Goal: Task Accomplishment & Management: Manage account settings

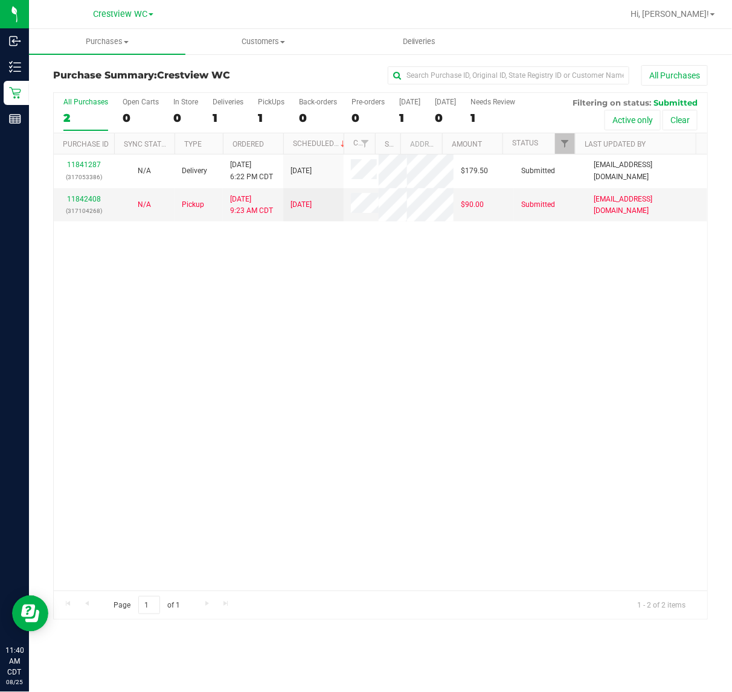
click at [386, 444] on div "11841287 (317053386) N/A Delivery 8/24/2025 6:22 PM CDT 8/28/2025 $179.50 Submi…" at bounding box center [380, 373] width 653 height 436
click at [260, 427] on div "11841287 (317053386) N/A Delivery 8/24/2025 6:22 PM CDT 8/28/2025 $179.50 Submi…" at bounding box center [380, 373] width 653 height 436
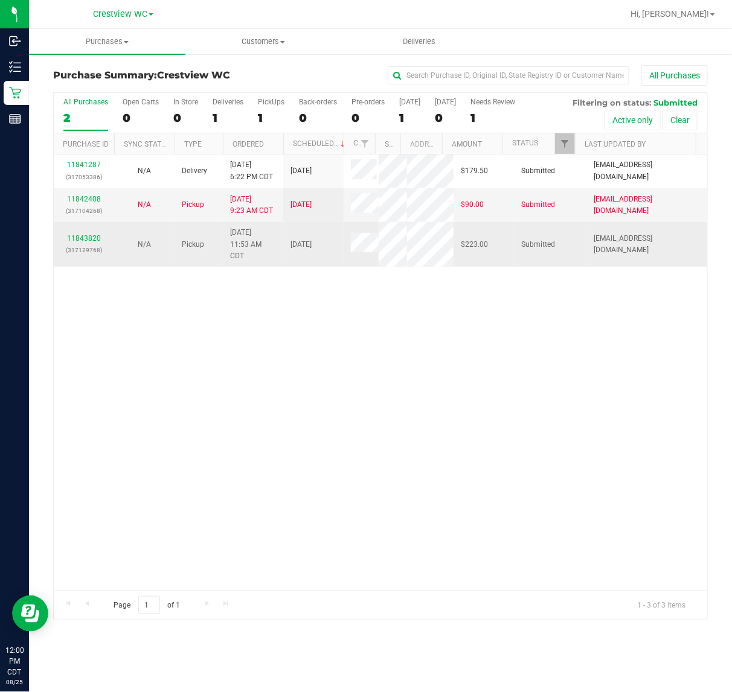
click at [94, 256] on div "11843820 (317129768)" at bounding box center [84, 244] width 46 height 23
click at [92, 243] on link "11843820" at bounding box center [84, 238] width 34 height 8
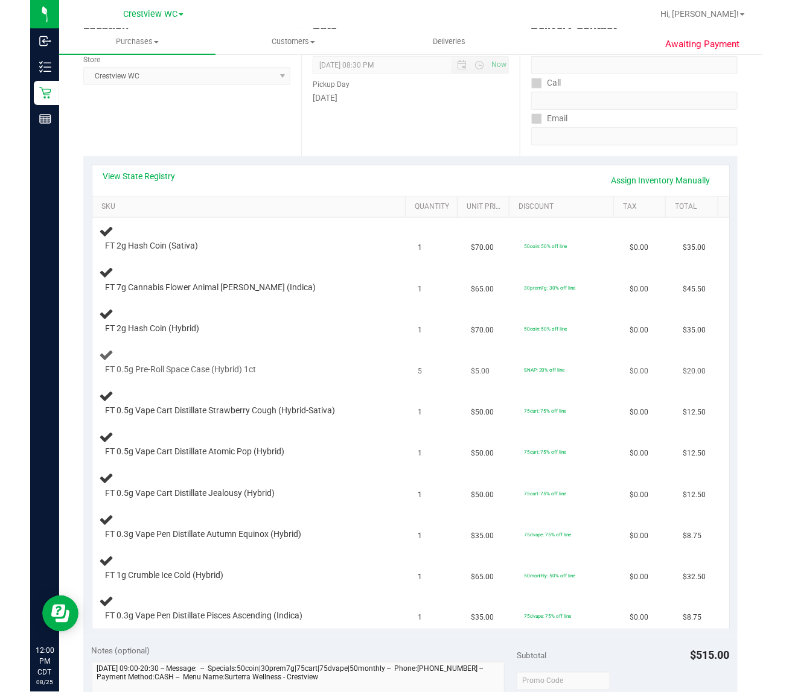
scroll to position [151, 0]
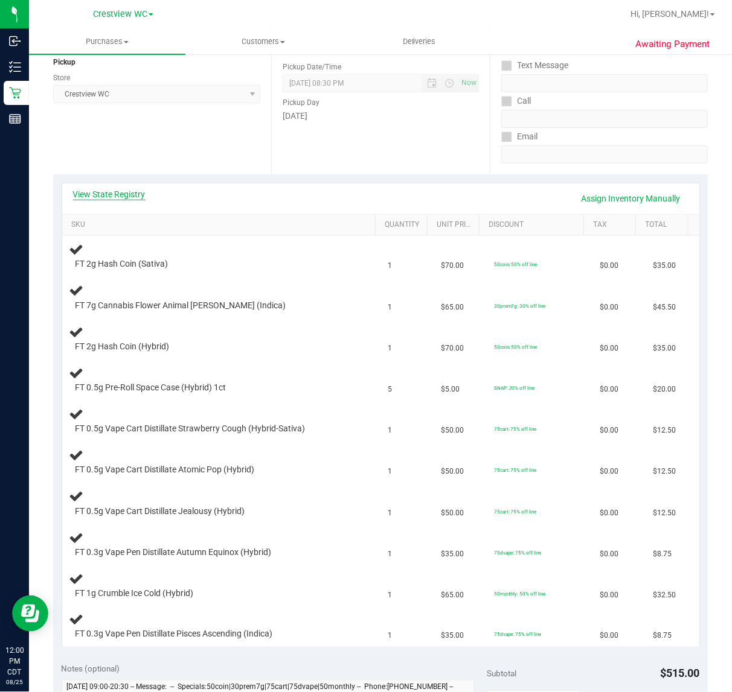
click at [139, 197] on link "View State Registry" at bounding box center [109, 194] width 72 height 12
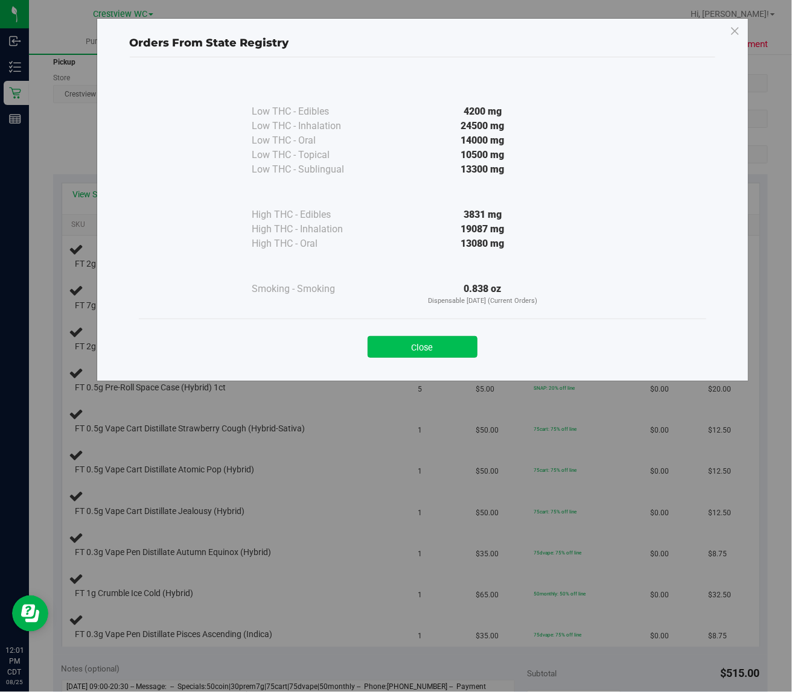
click at [404, 346] on button "Close" at bounding box center [423, 347] width 110 height 22
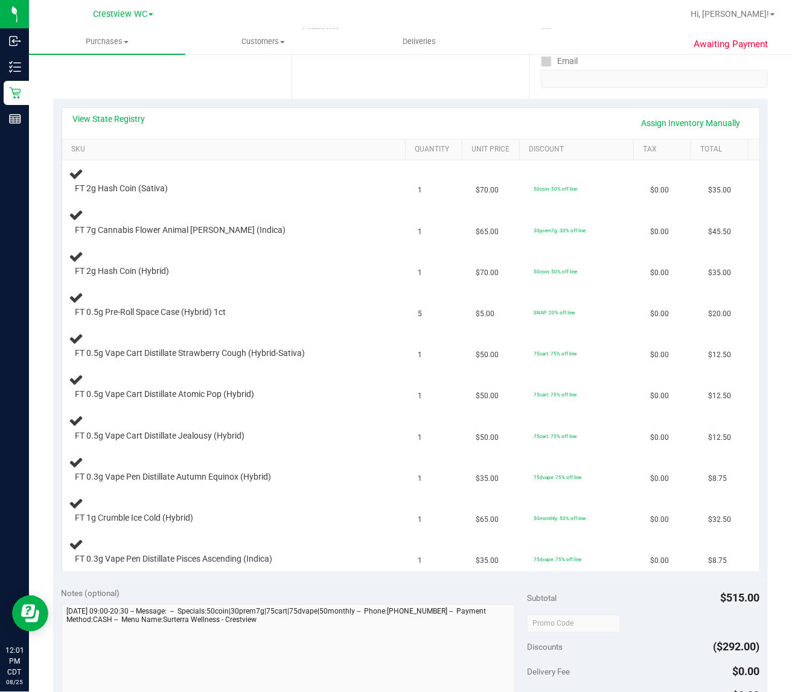
scroll to position [0, 0]
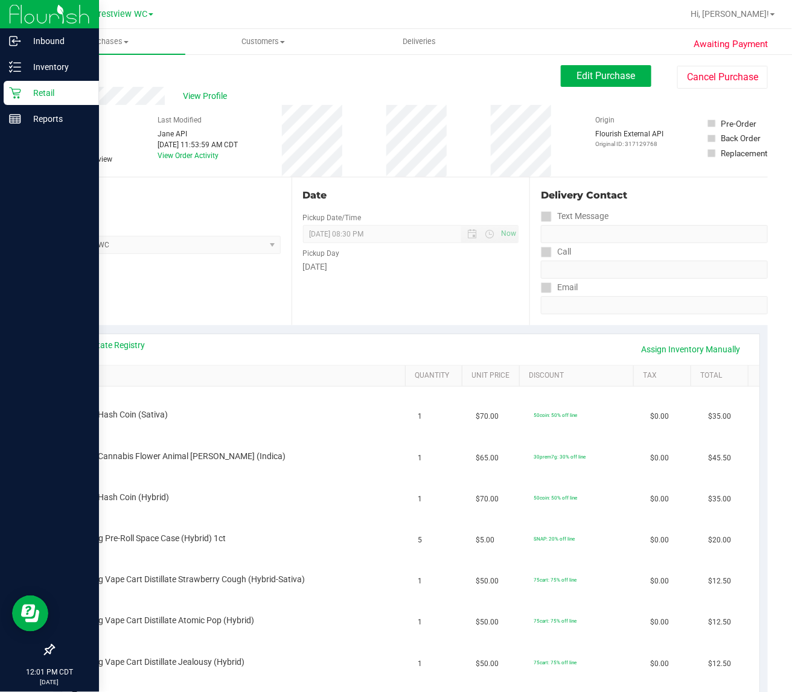
click at [21, 89] on p "Retail" at bounding box center [57, 93] width 72 height 14
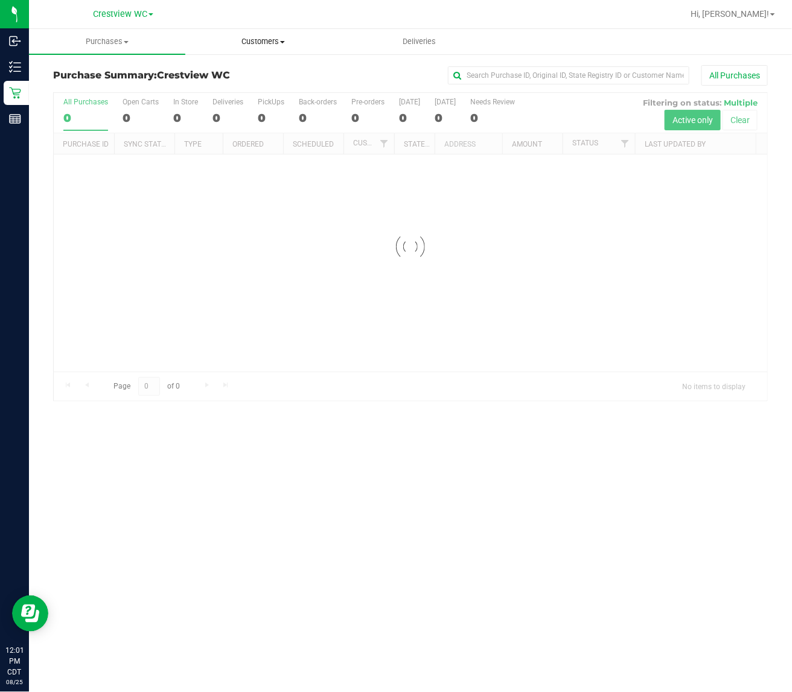
click at [243, 41] on span "Customers" at bounding box center [263, 41] width 155 height 11
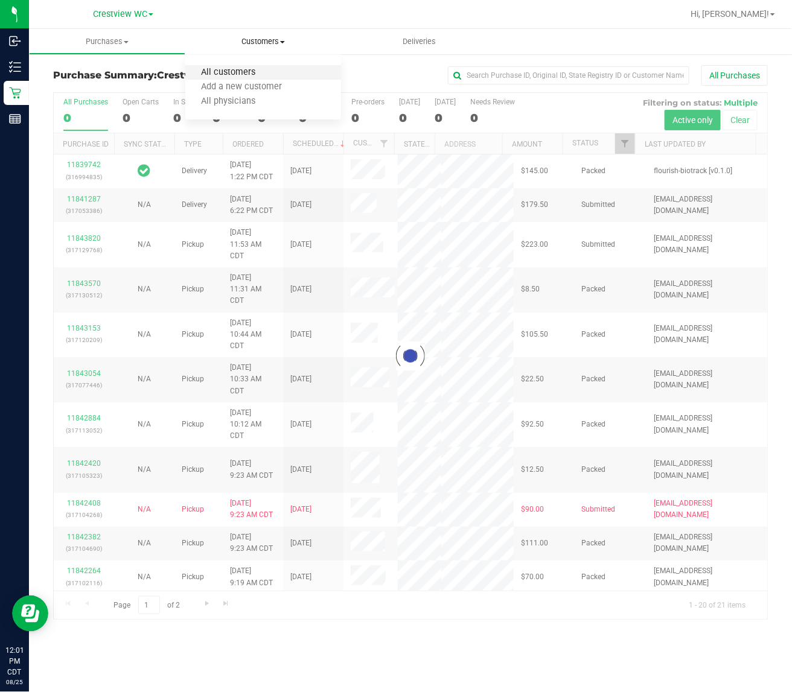
click at [255, 71] on span "All customers" at bounding box center [228, 73] width 87 height 10
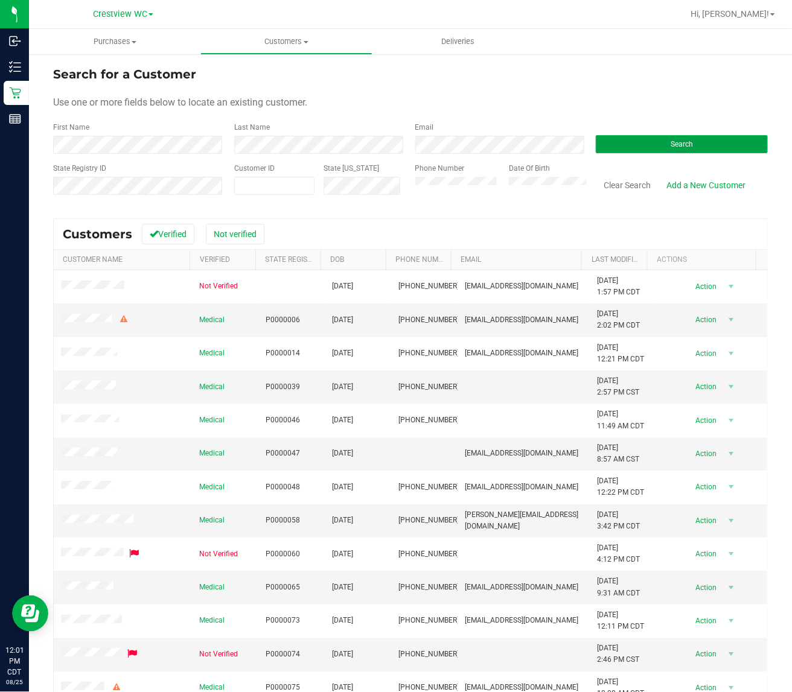
click at [675, 142] on span "Search" at bounding box center [682, 144] width 22 height 8
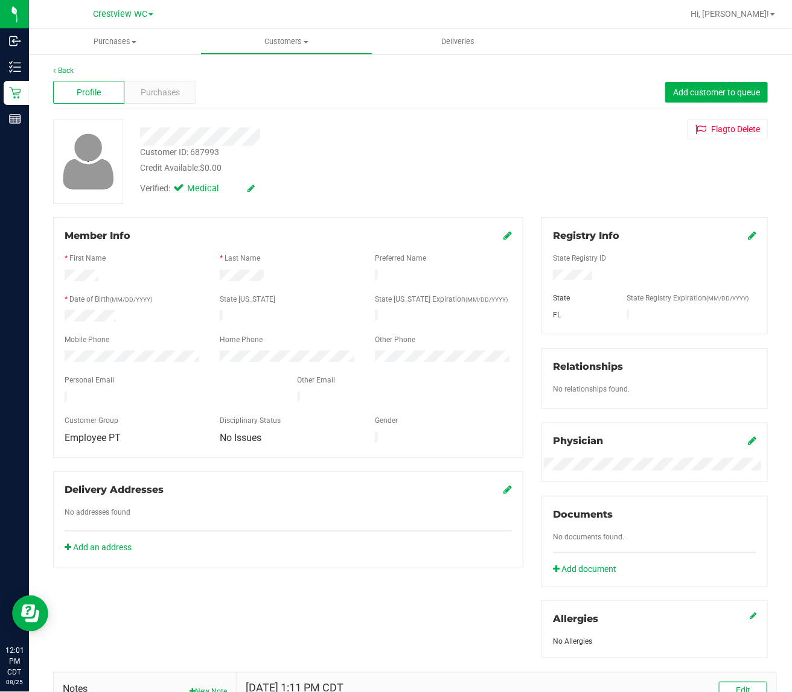
click at [532, 136] on div "Flag to Delete" at bounding box center [654, 129] width 244 height 21
click at [162, 86] on span "Purchases" at bounding box center [161, 92] width 40 height 13
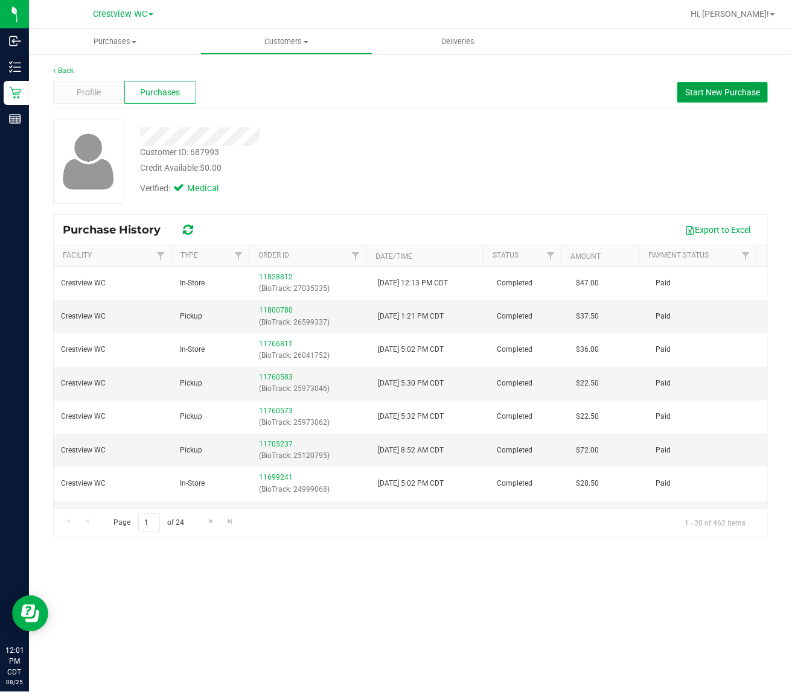
click at [728, 83] on button "Start New Purchase" at bounding box center [722, 92] width 91 height 21
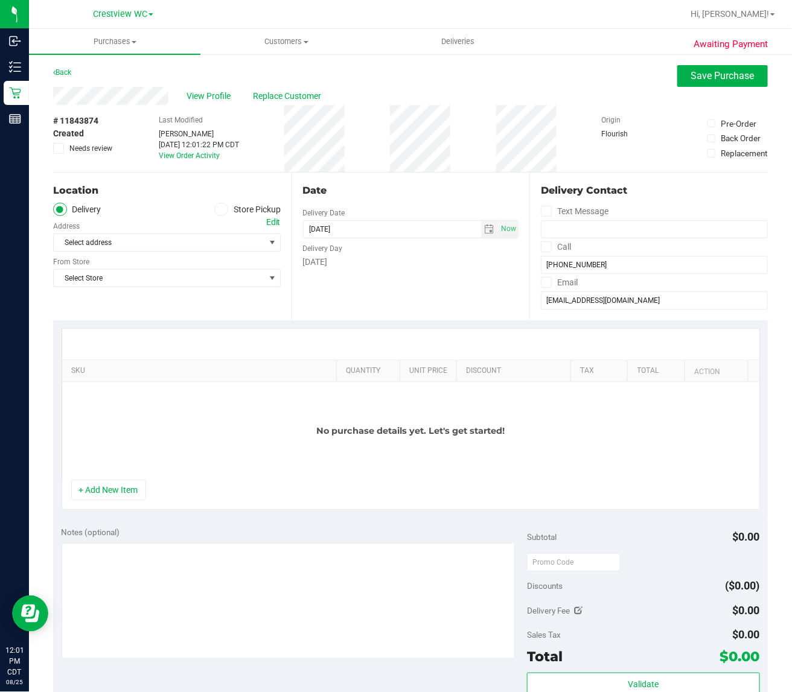
click at [214, 211] on span at bounding box center [221, 210] width 14 height 14
click at [0, 0] on input "Store Pickup" at bounding box center [0, 0] width 0 height 0
click at [185, 241] on span "Select Store" at bounding box center [159, 242] width 211 height 17
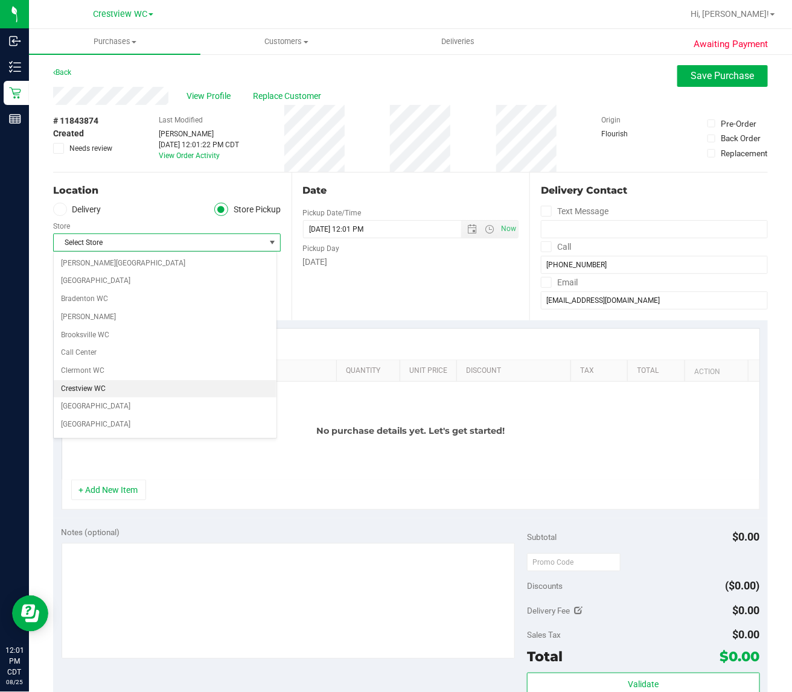
click at [125, 387] on li "Crestview WC" at bounding box center [165, 389] width 223 height 18
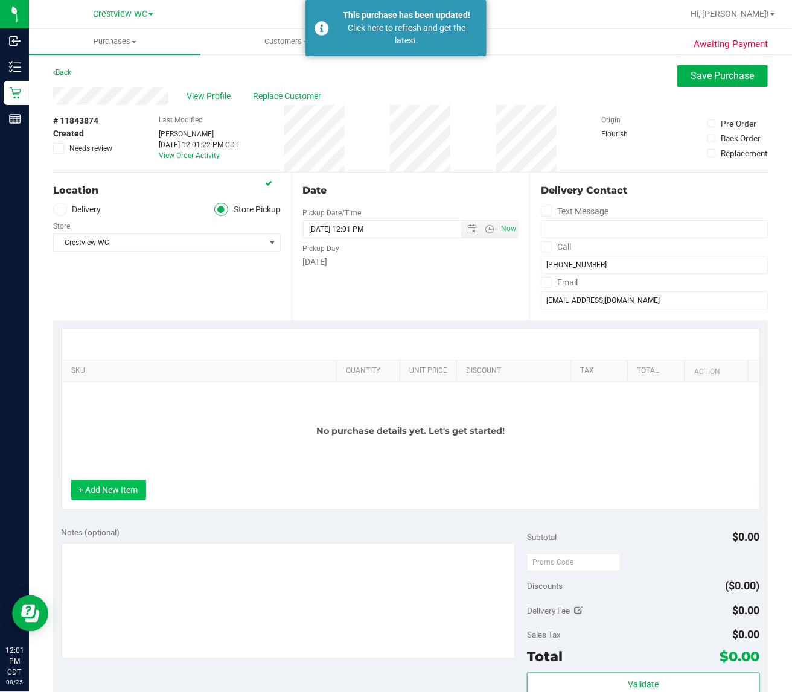
click at [124, 496] on button "+ Add New Item" at bounding box center [108, 490] width 75 height 21
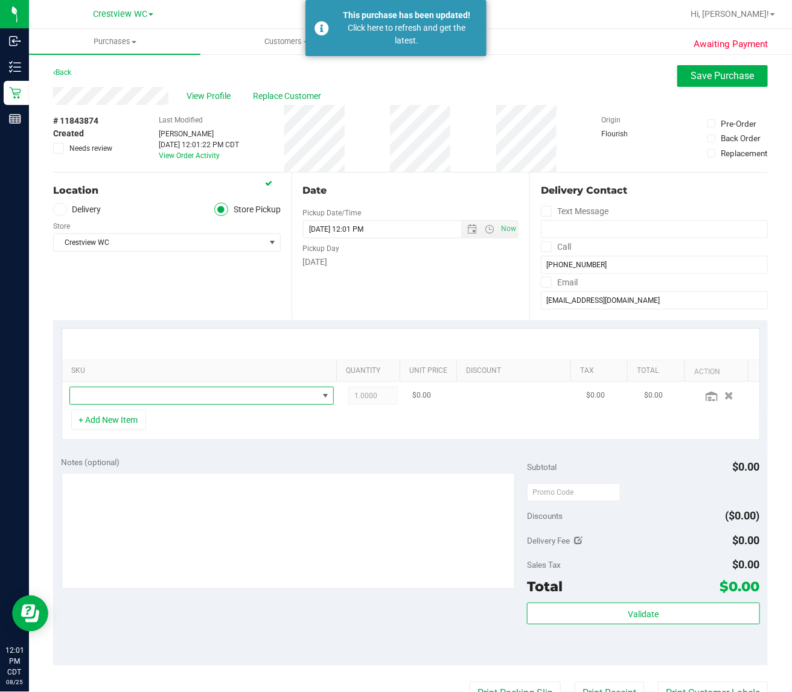
click at [193, 391] on span "NO DATA FOUND" at bounding box center [194, 395] width 248 height 17
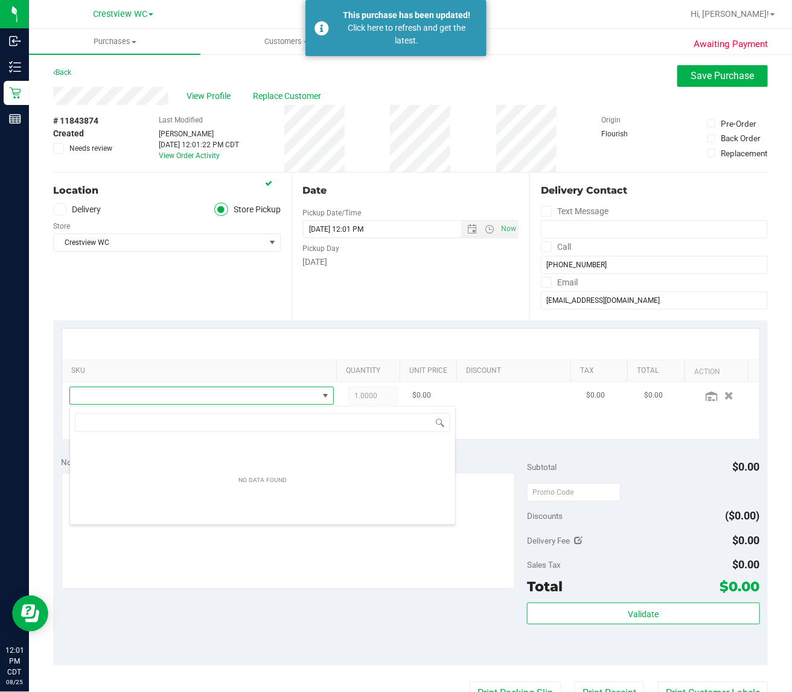
scroll to position [19, 255]
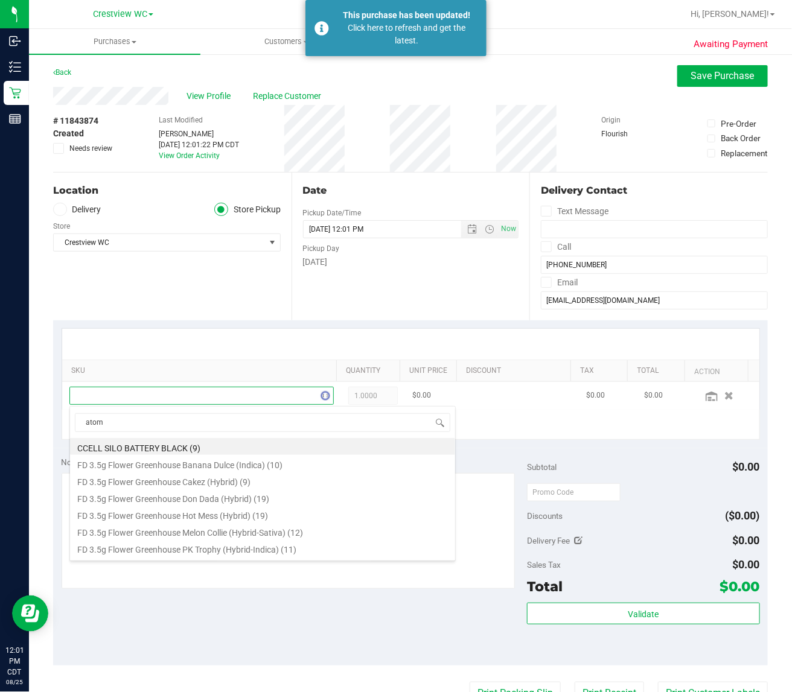
type input "atomi"
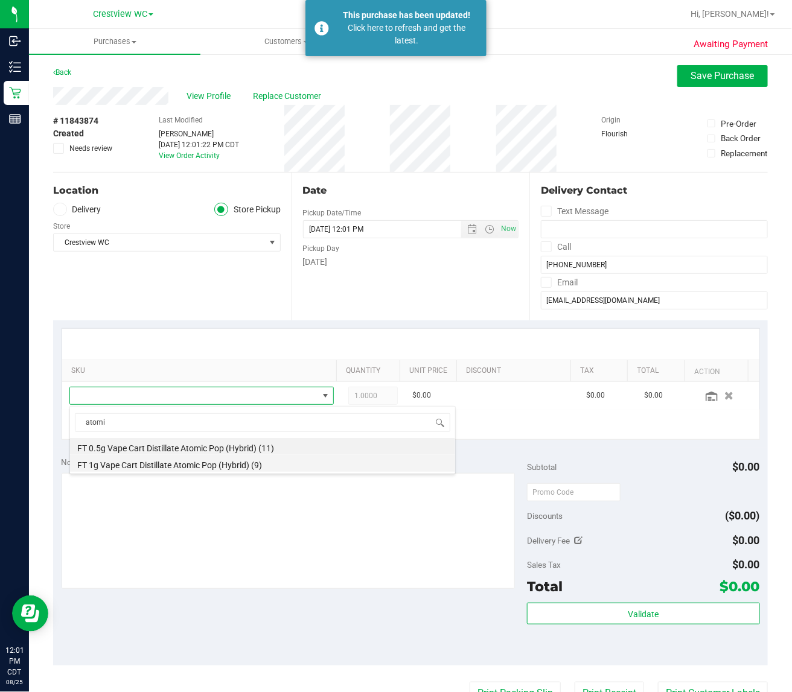
click at [158, 465] on li "FT 1g Vape Cart Distillate Atomic Pop (Hybrid) (9)" at bounding box center [262, 463] width 385 height 17
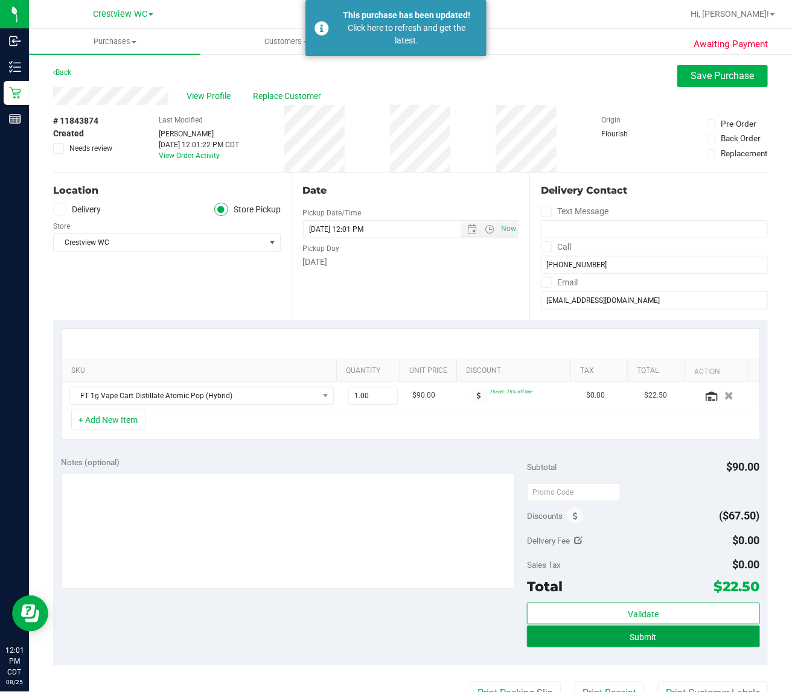
click at [591, 635] on button "Submit" at bounding box center [643, 637] width 233 height 22
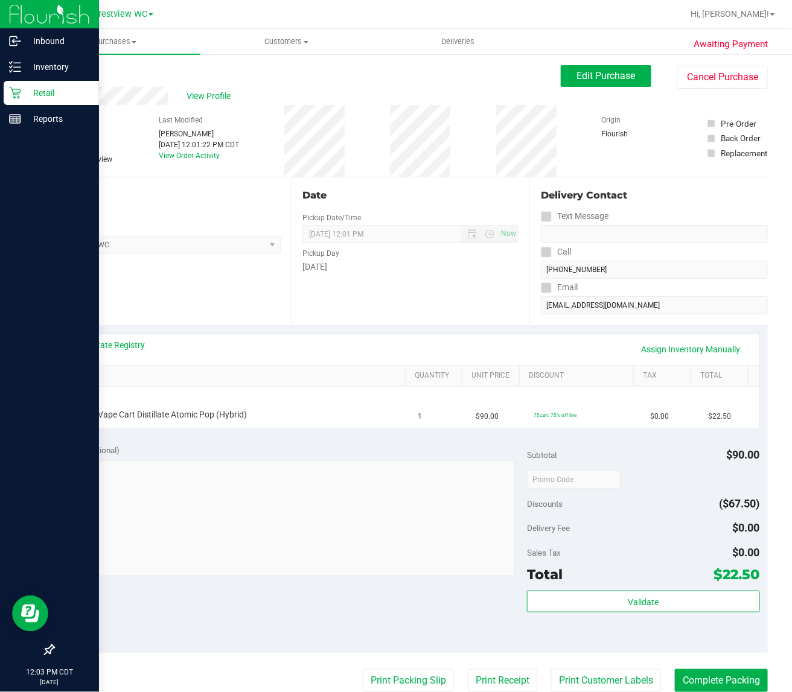
click at [10, 85] on div "Retail" at bounding box center [51, 93] width 95 height 24
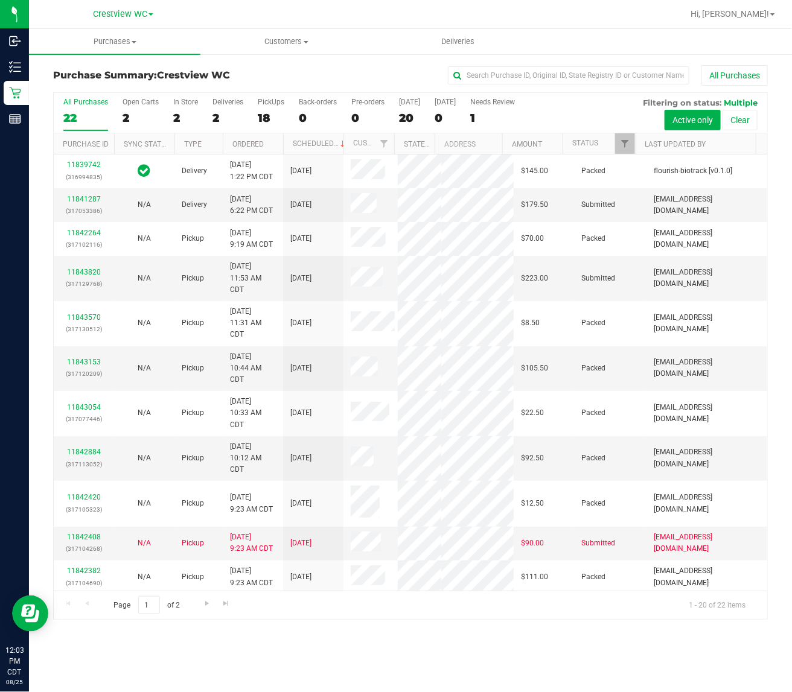
click at [257, 118] on div "All Purchases 22 Open Carts 2 In Store 2 Deliveries 2 PickUps 18 Back-orders 0 …" at bounding box center [410, 113] width 713 height 40
click at [261, 113] on div "18" at bounding box center [271, 118] width 27 height 14
click at [0, 0] on input "PickUps 18" at bounding box center [0, 0] width 0 height 0
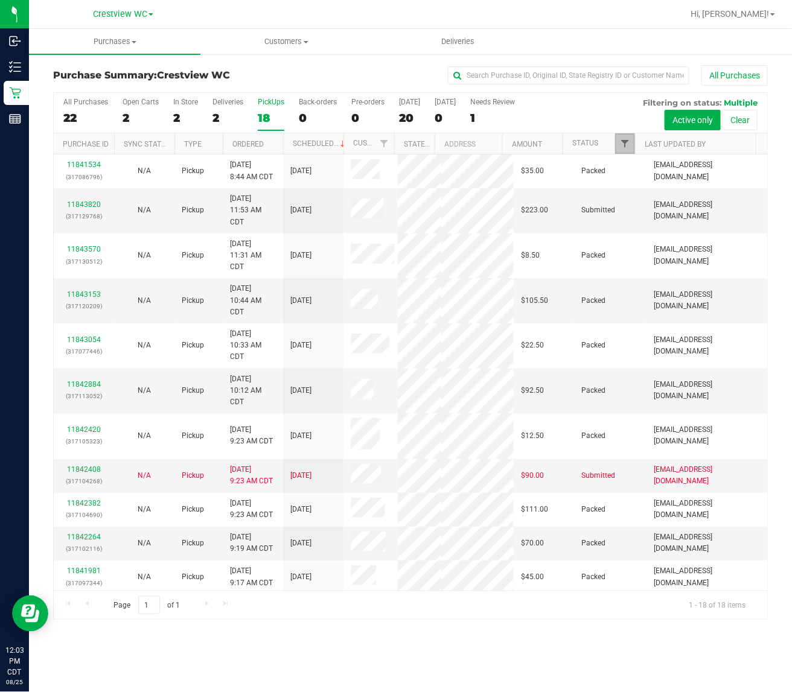
click at [623, 147] on span "Filter" at bounding box center [625, 144] width 10 height 10
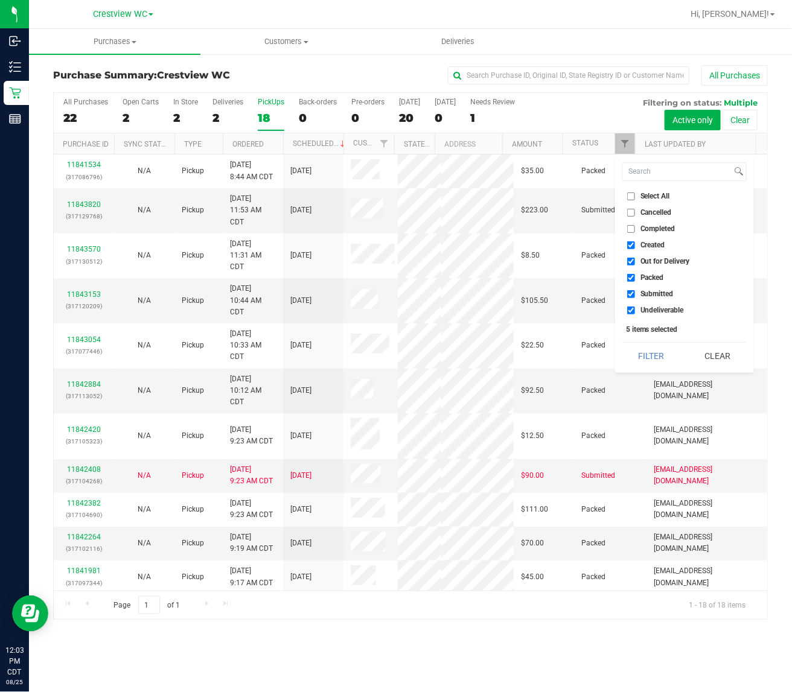
click at [646, 242] on span "Created" at bounding box center [652, 244] width 25 height 7
click at [635, 242] on input "Created" at bounding box center [631, 245] width 8 height 8
checkbox input "false"
click at [646, 260] on span "Out for Delivery" at bounding box center [664, 261] width 49 height 7
click at [635, 260] on input "Out for Delivery" at bounding box center [631, 262] width 8 height 8
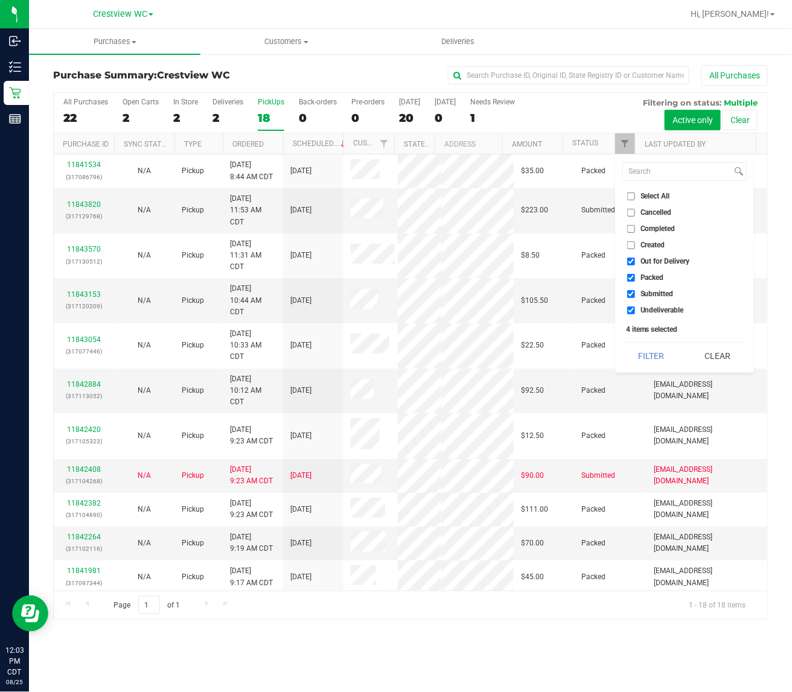
checkbox input "false"
click at [646, 276] on span "Packed" at bounding box center [652, 277] width 24 height 7
click at [635, 276] on input "Packed" at bounding box center [631, 278] width 8 height 8
checkbox input "false"
click at [647, 317] on div "Select All Cancelled Completed Created Out for Delivery Packed Submitted Undeli…" at bounding box center [684, 264] width 139 height 218
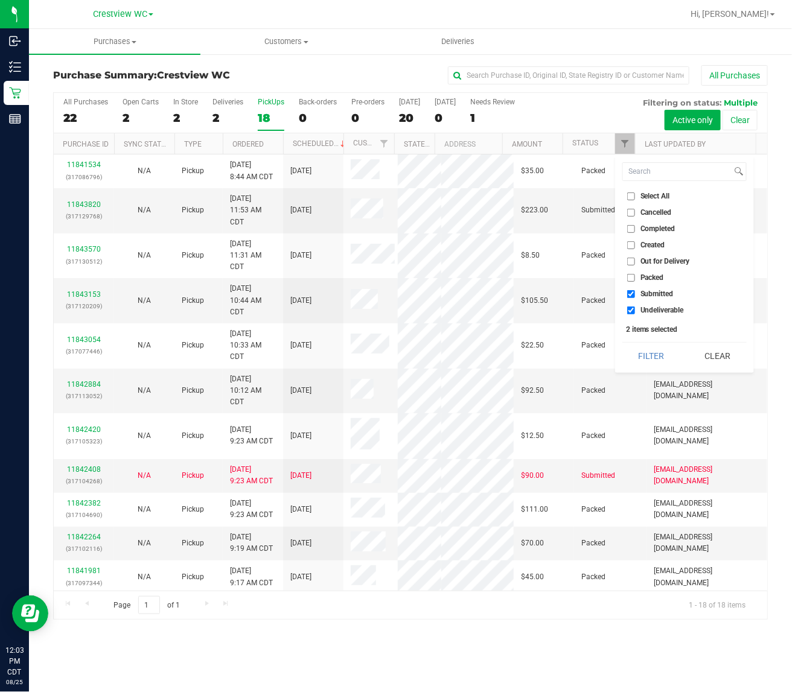
click at [647, 308] on span "Undeliverable" at bounding box center [661, 310] width 43 height 7
click at [635, 308] on input "Undeliverable" at bounding box center [631, 311] width 8 height 8
checkbox input "false"
click at [648, 344] on button "Filter" at bounding box center [651, 356] width 58 height 27
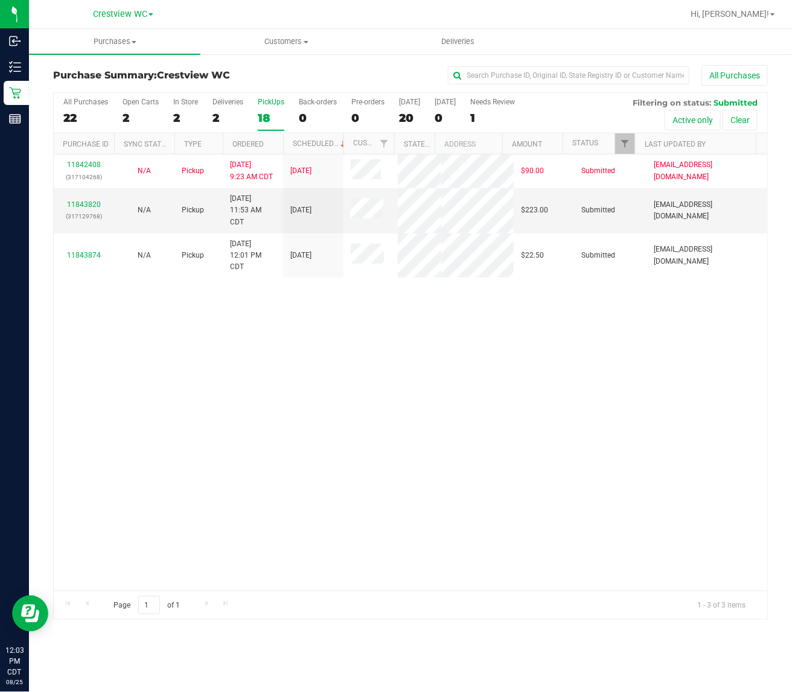
click at [340, 400] on div "11842408 (317104268) N/A Pickup 8/25/2025 9:23 AM CDT 8/25/2025 $90.00 Submitte…" at bounding box center [410, 373] width 713 height 436
click at [83, 209] on link "11843820" at bounding box center [84, 204] width 34 height 8
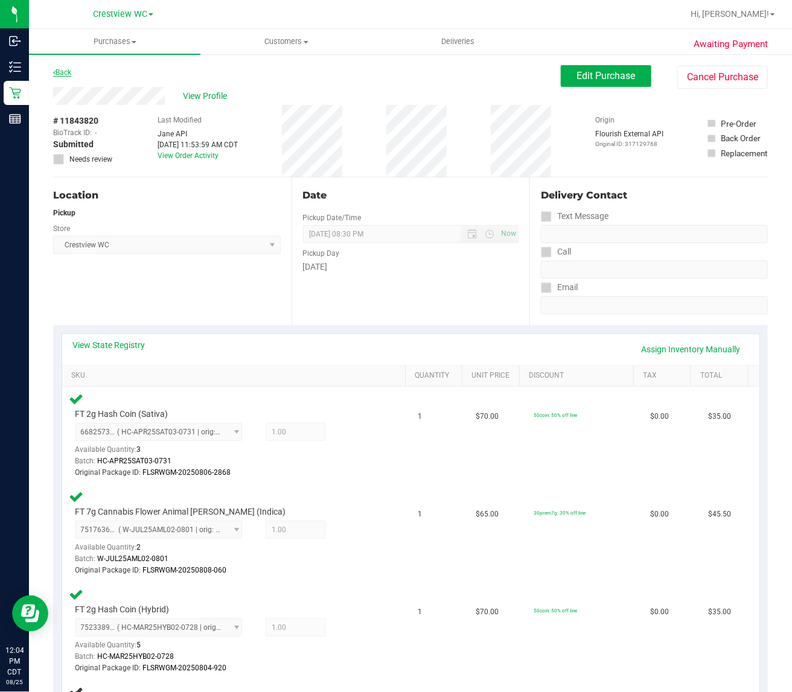
click at [69, 72] on link "Back" at bounding box center [62, 72] width 18 height 8
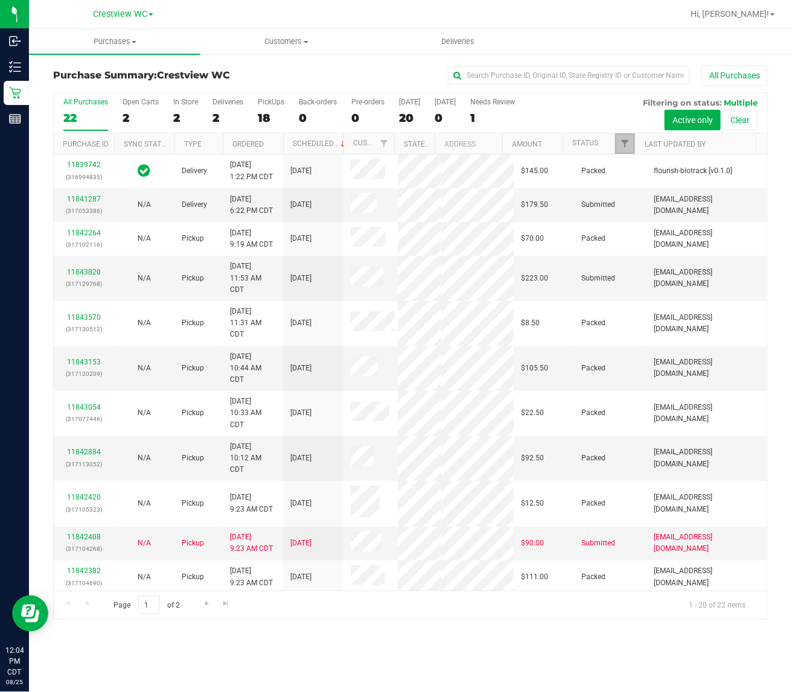
click at [617, 149] on link "Filter" at bounding box center [625, 143] width 20 height 21
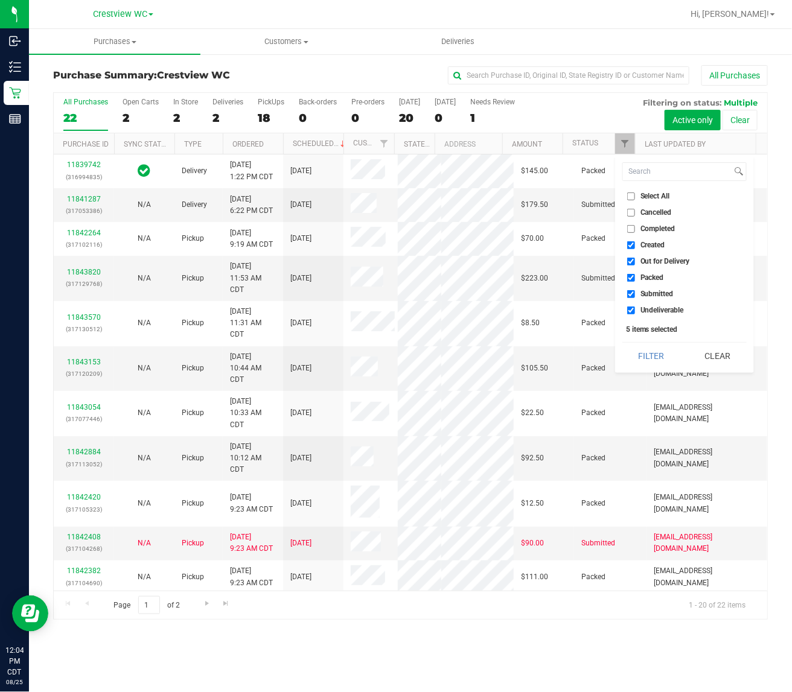
click at [637, 245] on label "Created" at bounding box center [646, 245] width 38 height 8
click at [635, 245] on input "Created" at bounding box center [631, 245] width 8 height 8
checkbox input "false"
click at [640, 261] on span "Out for Delivery" at bounding box center [664, 261] width 49 height 7
click at [635, 261] on input "Out for Delivery" at bounding box center [631, 262] width 8 height 8
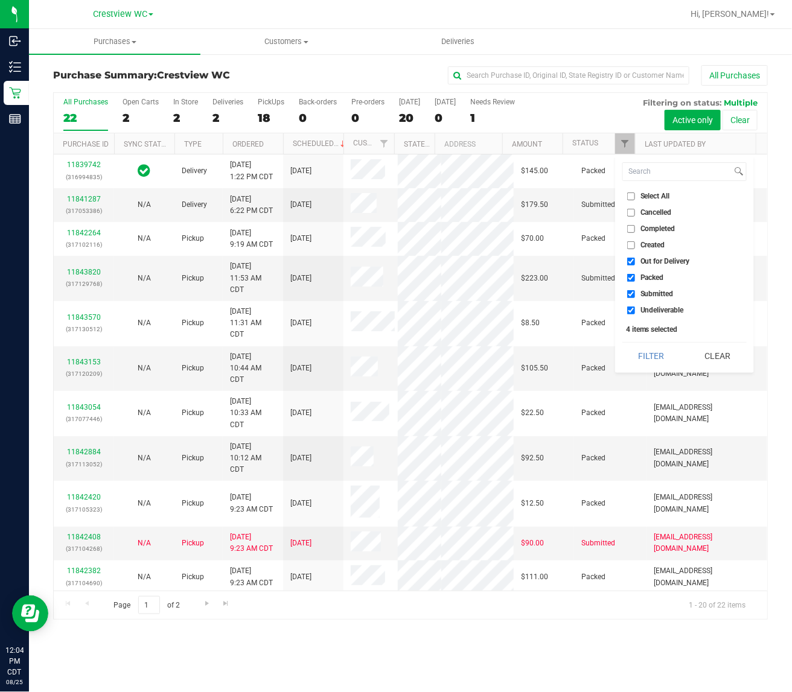
checkbox input "false"
click at [639, 279] on label "Packed" at bounding box center [645, 278] width 37 height 8
click at [635, 279] on input "Packed" at bounding box center [631, 278] width 8 height 8
checkbox input "false"
click at [636, 311] on label "Undeliverable" at bounding box center [655, 311] width 57 height 8
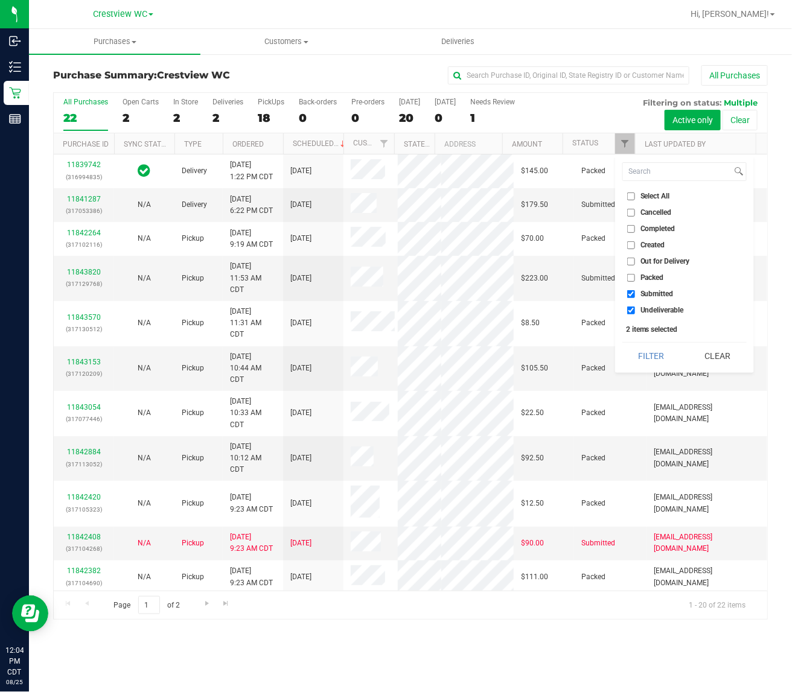
click at [635, 311] on input "Undeliverable" at bounding box center [631, 311] width 8 height 8
checkbox input "false"
click at [637, 352] on button "Filter" at bounding box center [651, 356] width 58 height 27
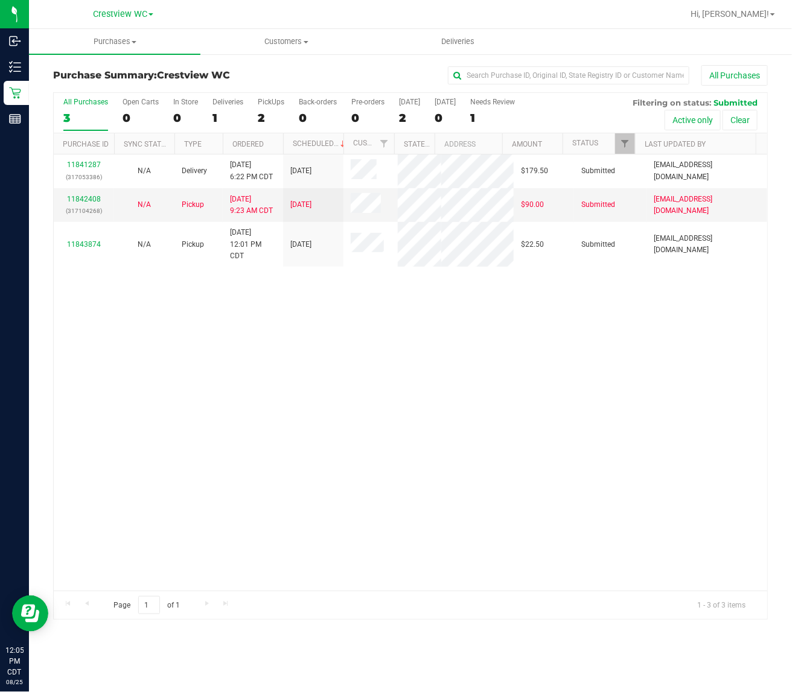
click at [144, 436] on div "11841287 (317053386) N/A Delivery 8/24/2025 6:22 PM CDT 8/28/2025 $179.50 Submi…" at bounding box center [410, 373] width 713 height 436
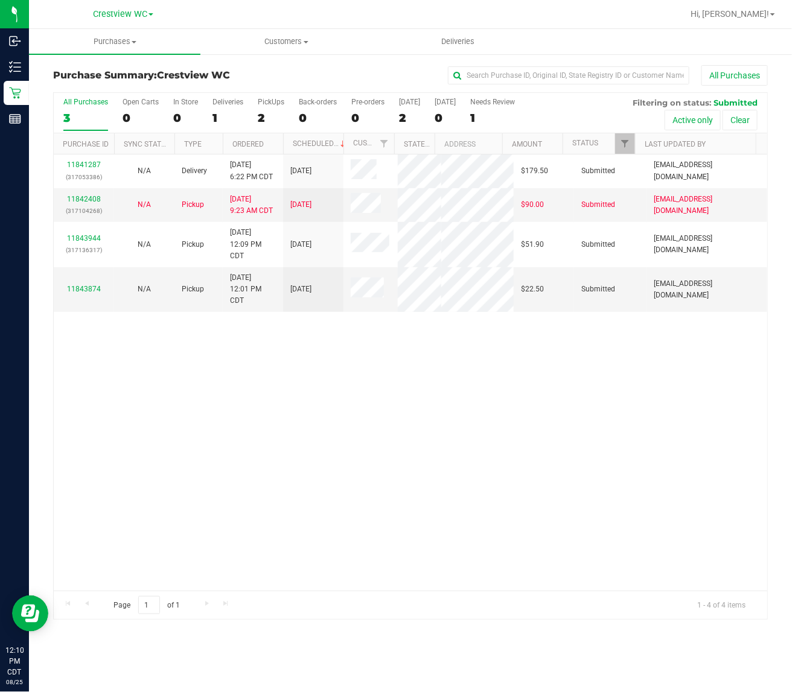
click at [367, 572] on div "11841287 (317053386) N/A Delivery 8/24/2025 6:22 PM CDT 8/28/2025 $179.50 Submi…" at bounding box center [410, 373] width 713 height 436
click at [389, 492] on div "11841287 (317053386) N/A Delivery 8/24/2025 6:22 PM CDT 8/28/2025 $179.50 Submi…" at bounding box center [410, 373] width 713 height 436
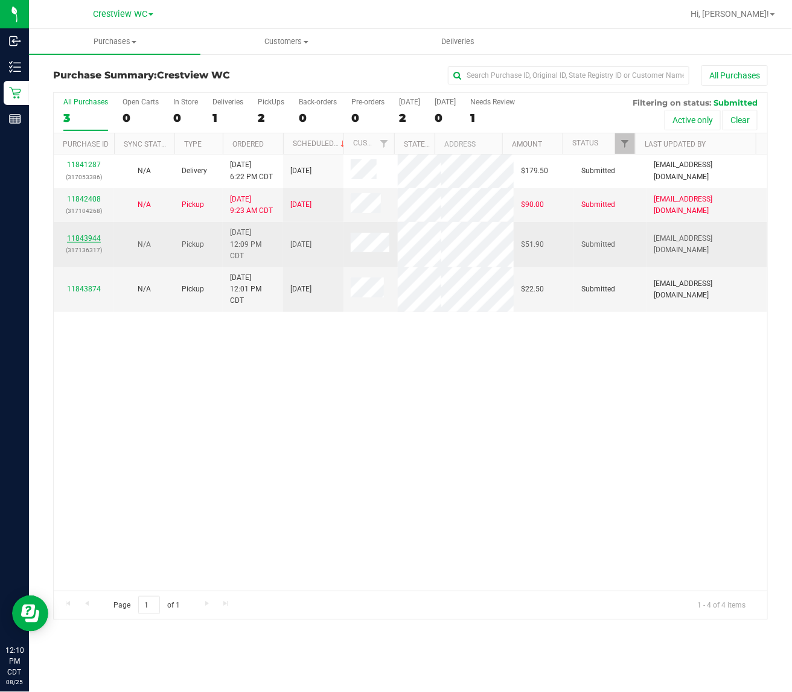
click at [91, 243] on link "11843944" at bounding box center [84, 238] width 34 height 8
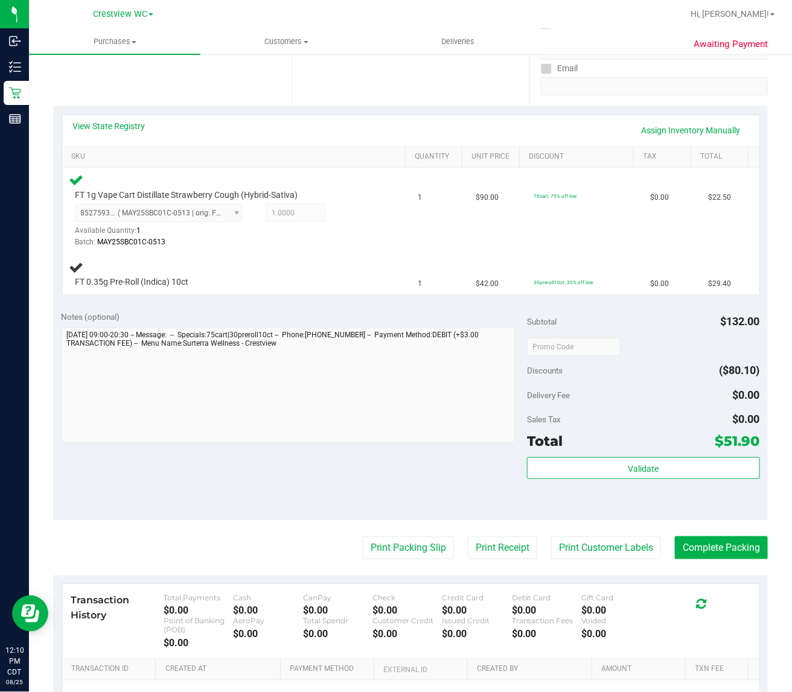
scroll to position [257, 0]
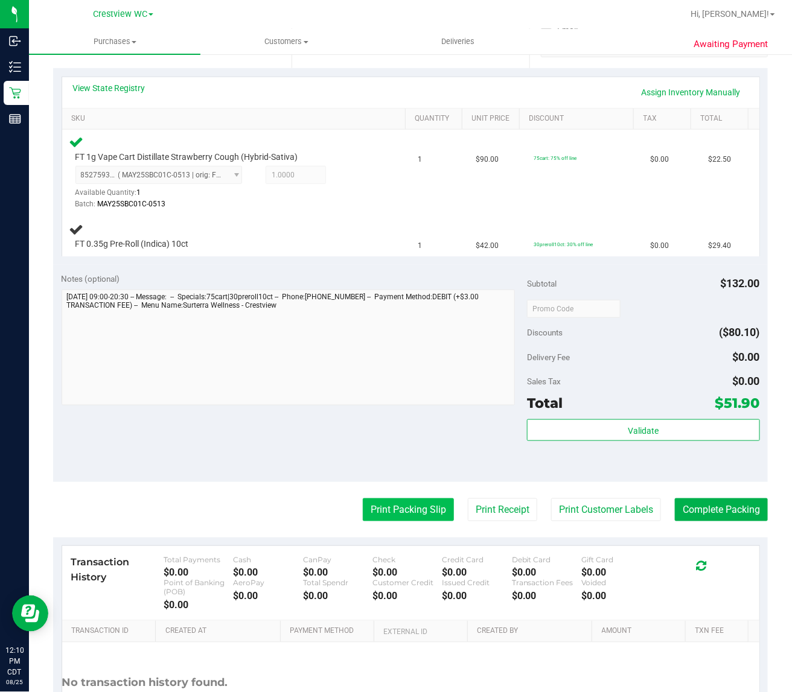
click at [416, 513] on button "Print Packing Slip" at bounding box center [408, 510] width 91 height 23
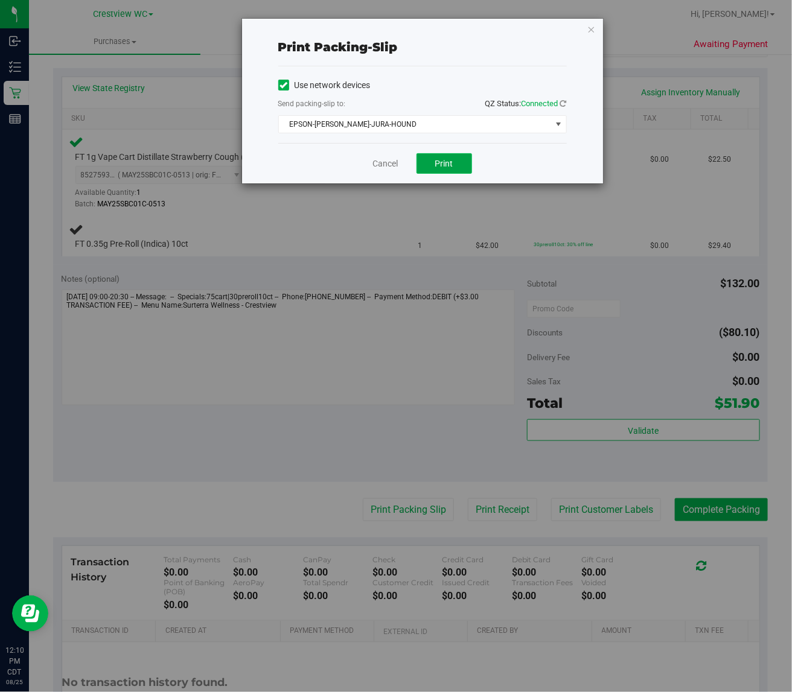
click at [460, 161] on button "Print" at bounding box center [444, 163] width 56 height 21
click at [591, 35] on icon "button" at bounding box center [591, 29] width 8 height 14
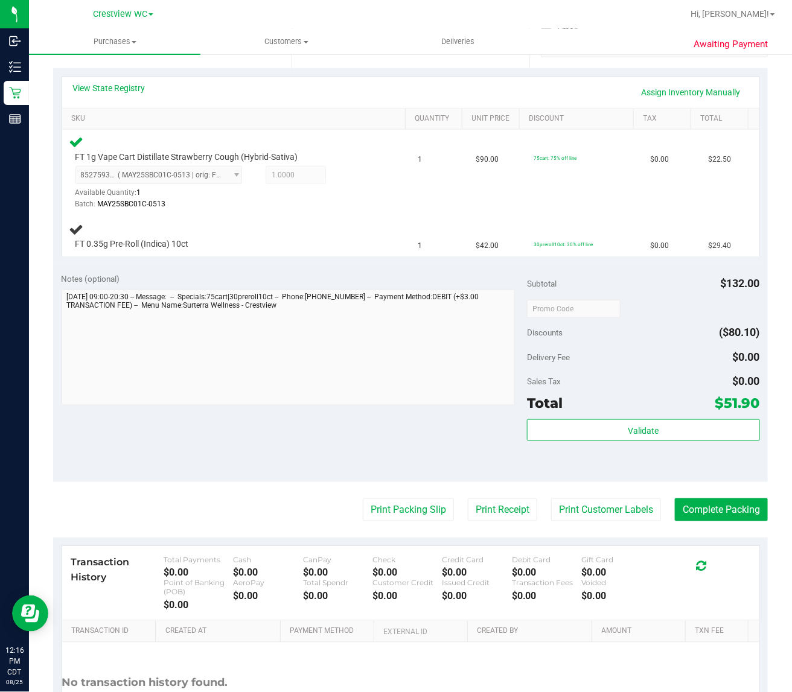
click at [166, 441] on div "Notes (optional) Subtotal $132.00 Discounts ($80.10) Delivery Fee $0.00 Sales T…" at bounding box center [410, 373] width 715 height 217
click at [165, 433] on div "Notes (optional) Subtotal $132.00 Discounts ($80.10) Delivery Fee $0.00 Sales T…" at bounding box center [410, 373] width 715 height 217
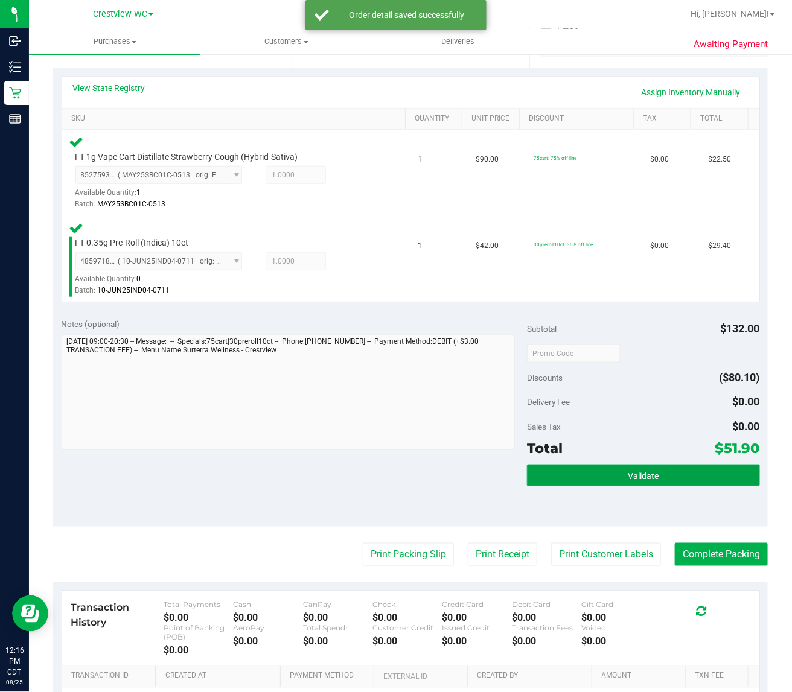
click at [637, 477] on span "Validate" at bounding box center [643, 476] width 31 height 10
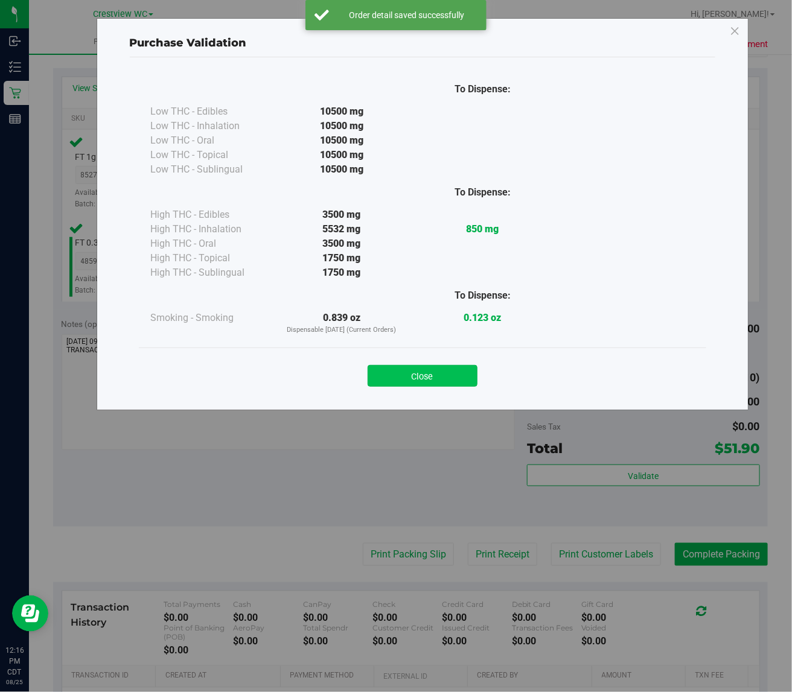
click at [430, 376] on button "Close" at bounding box center [423, 376] width 110 height 22
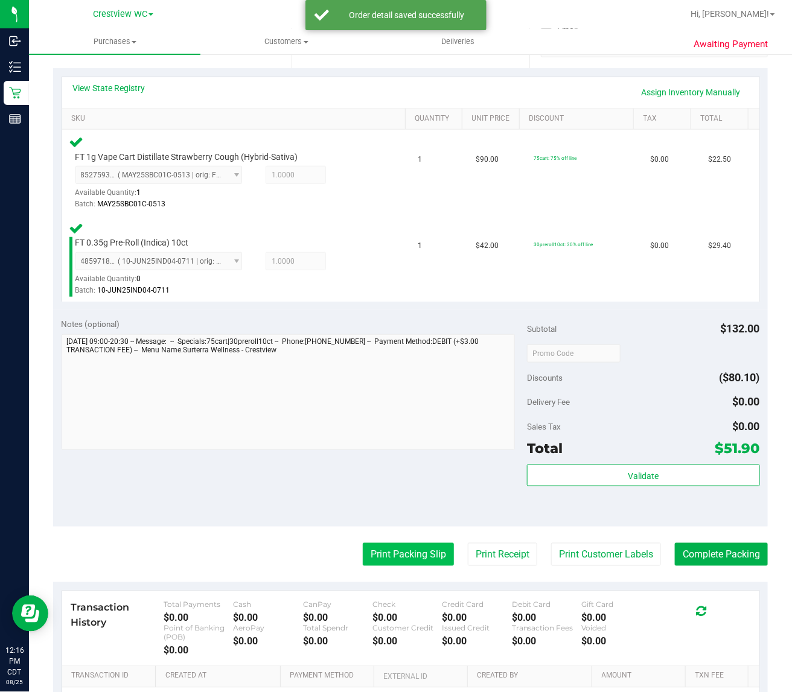
click at [404, 554] on button "Print Packing Slip" at bounding box center [408, 554] width 91 height 23
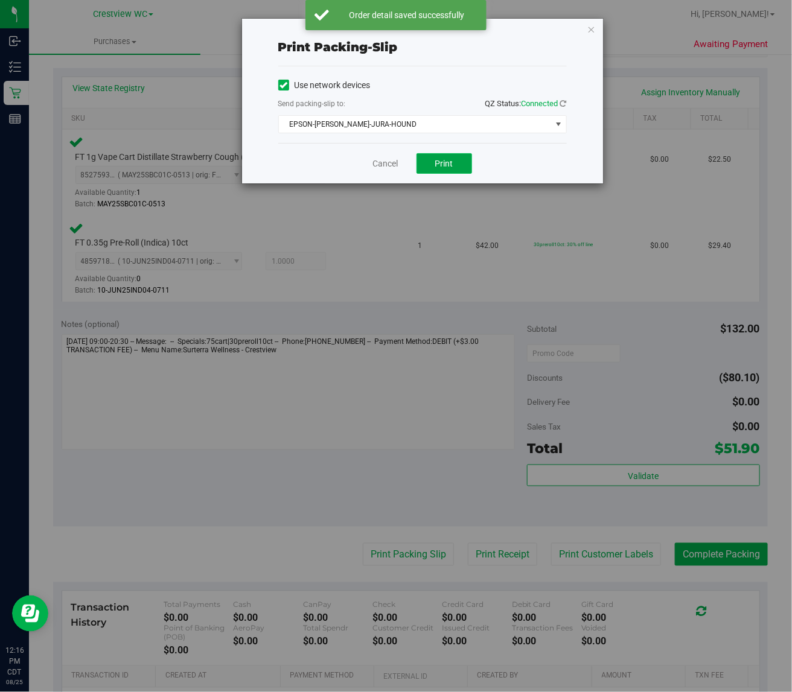
click at [451, 160] on span "Print" at bounding box center [444, 164] width 18 height 10
click at [589, 30] on icon "button" at bounding box center [591, 29] width 8 height 14
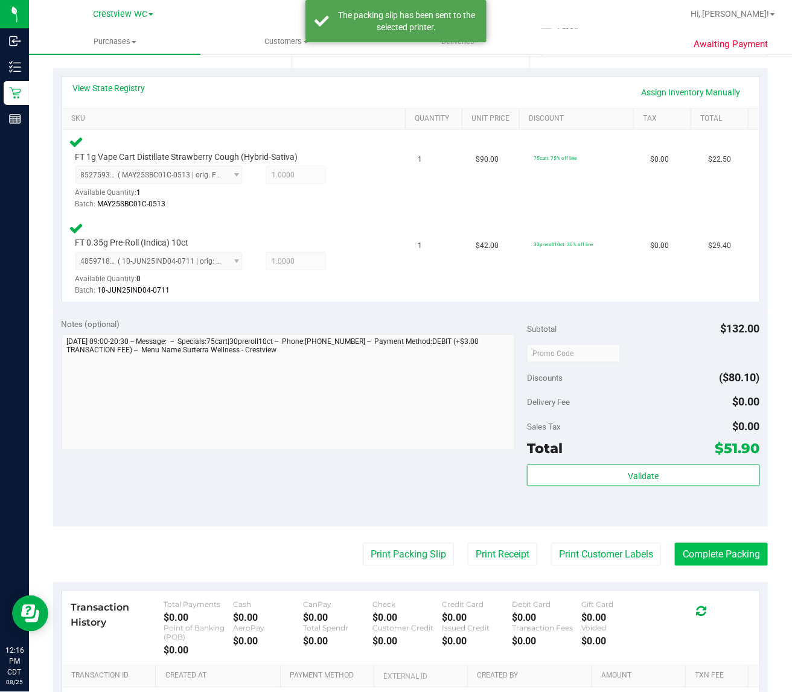
click at [713, 551] on button "Complete Packing" at bounding box center [721, 554] width 93 height 23
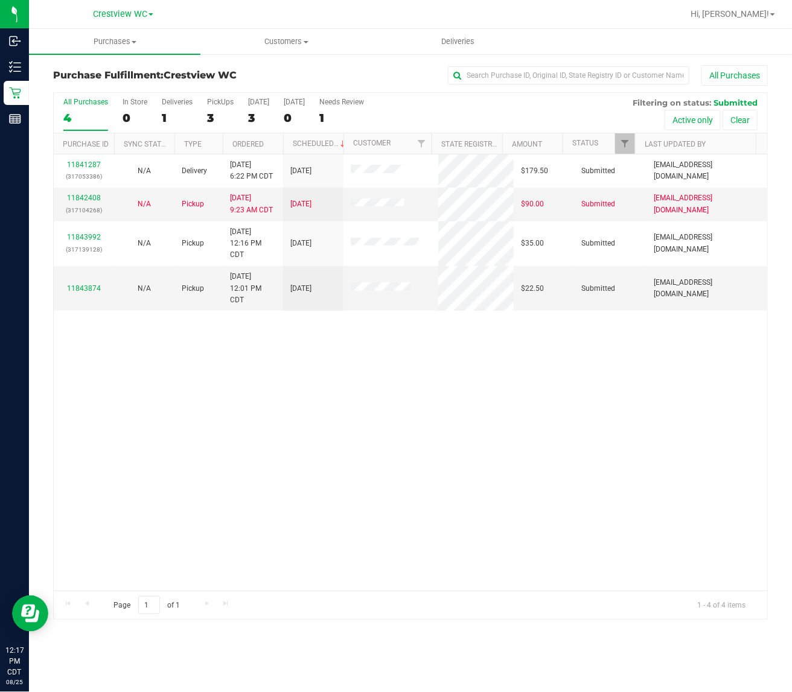
click at [245, 465] on div "11841287 (317053386) N/A Delivery 8/24/2025 6:22 PM CDT 8/28/2025 $179.50 Submi…" at bounding box center [410, 373] width 713 height 436
click at [151, 521] on div "11841287 (317053386) N/A Delivery 8/24/2025 6:22 PM CDT 8/28/2025 $179.50 Submi…" at bounding box center [410, 373] width 713 height 436
click at [303, 511] on div "11841287 (317053386) N/A Delivery 8/24/2025 6:22 PM CDT 8/28/2025 $179.50 Submi…" at bounding box center [410, 373] width 713 height 436
click at [622, 143] on span "Filter" at bounding box center [625, 144] width 10 height 10
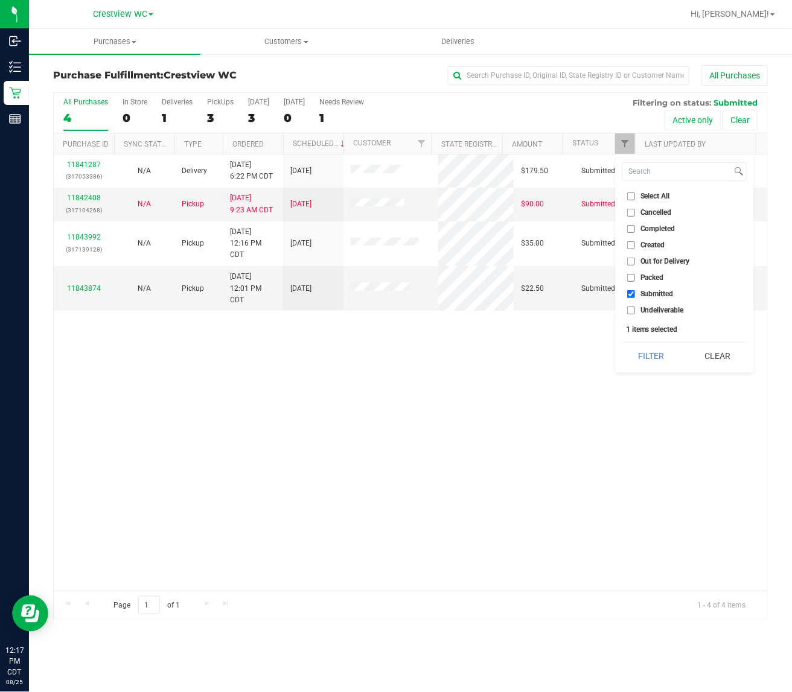
click at [567, 384] on div "11841287 (317053386) N/A Delivery 8/24/2025 6:22 PM CDT 8/28/2025 $179.50 Submi…" at bounding box center [410, 373] width 713 height 436
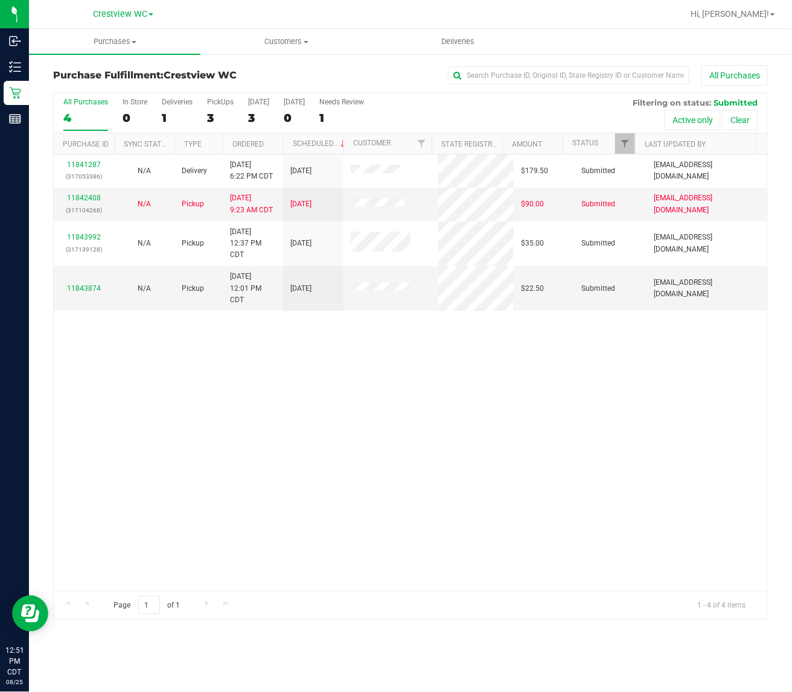
click at [221, 439] on div "11841287 (317053386) N/A Delivery 8/24/2025 6:22 PM CDT 8/28/2025 $179.50 Submi…" at bounding box center [410, 373] width 713 height 436
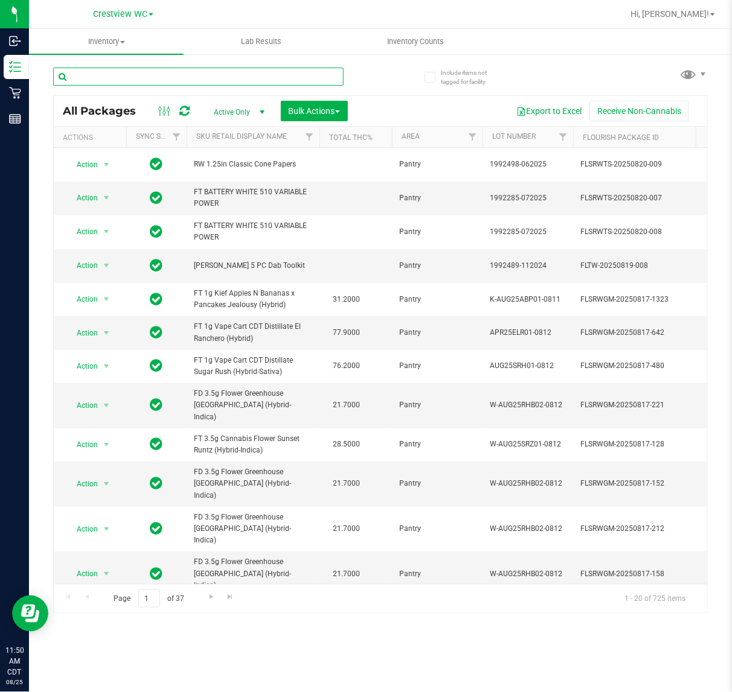
click at [170, 73] on input "text" at bounding box center [198, 77] width 290 height 18
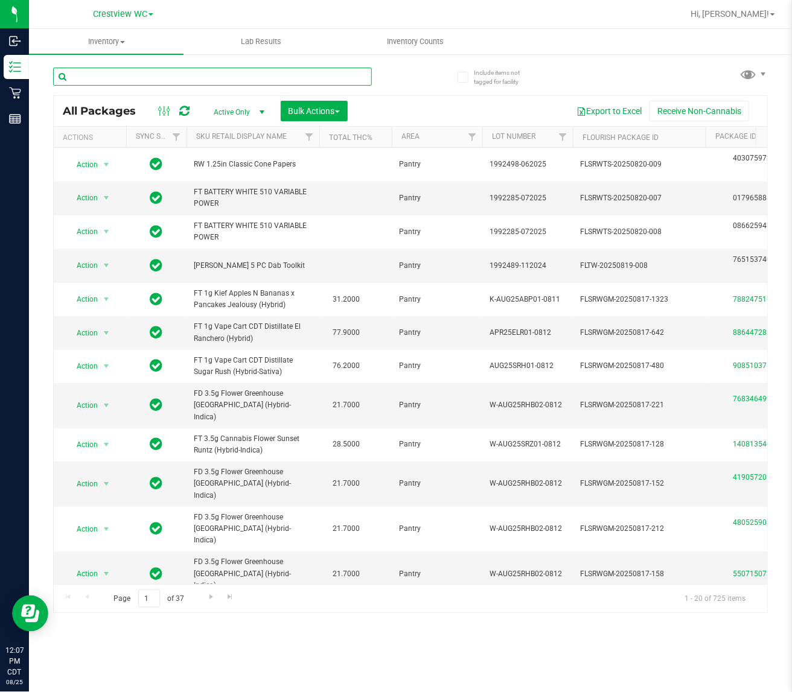
click at [187, 78] on input "text" at bounding box center [212, 77] width 319 height 18
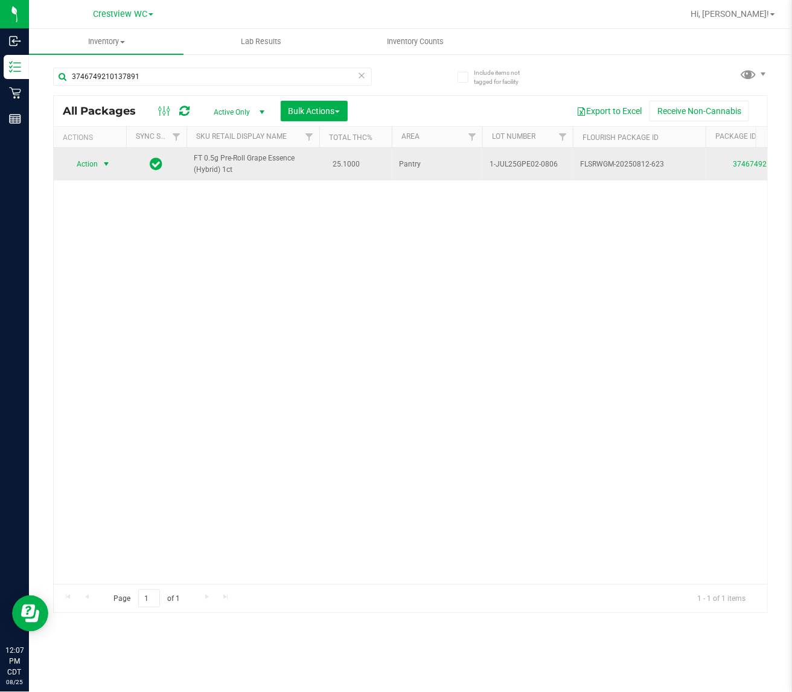
click at [82, 165] on span "Action" at bounding box center [82, 164] width 33 height 17
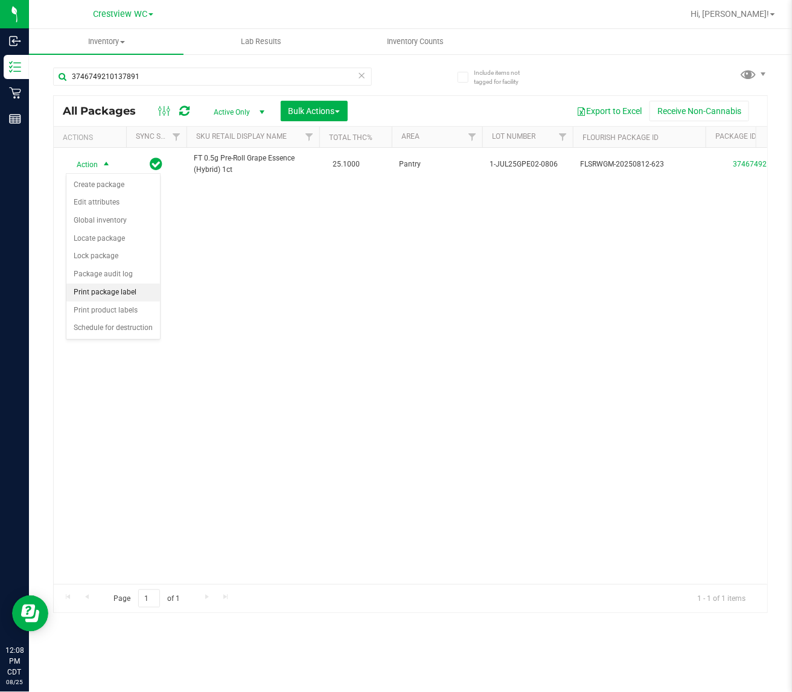
click at [132, 296] on li "Print package label" at bounding box center [113, 293] width 94 height 18
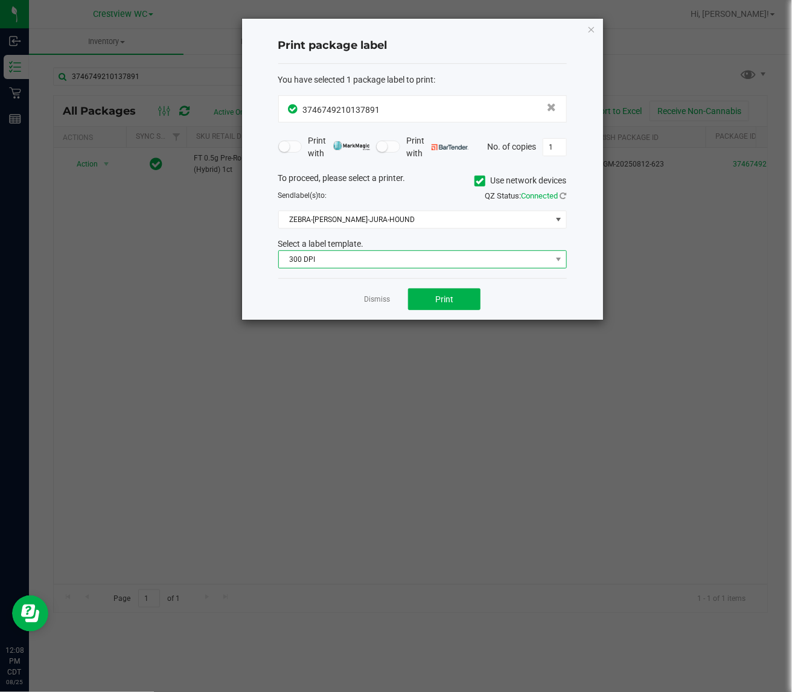
click at [442, 263] on span "300 DPI" at bounding box center [415, 259] width 272 height 17
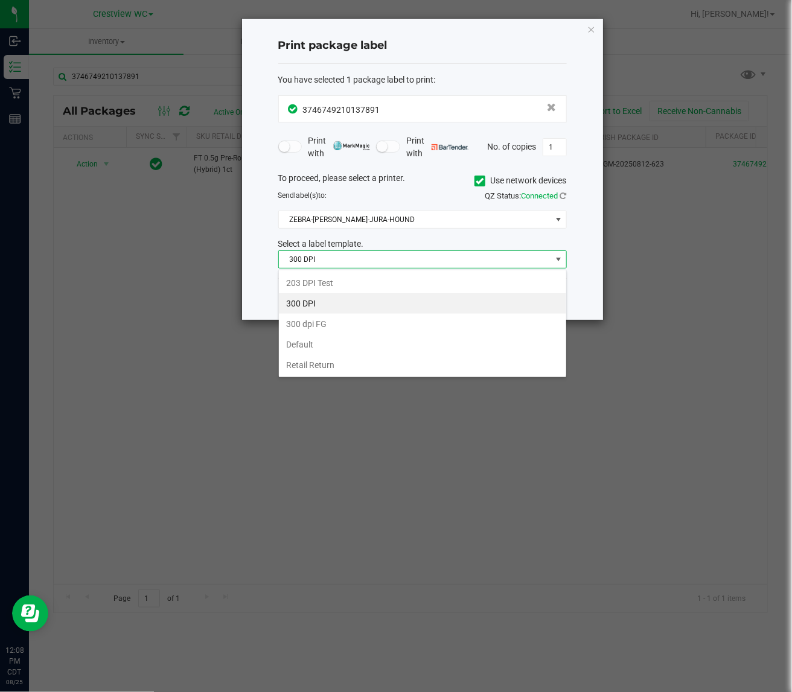
scroll to position [19, 288]
click at [367, 279] on li "203 DPI Test" at bounding box center [422, 283] width 287 height 21
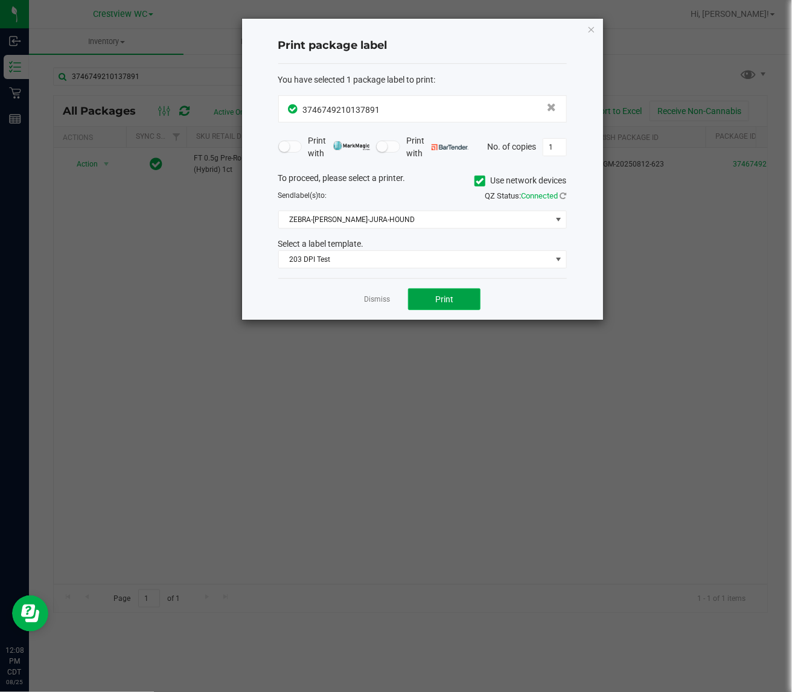
click at [445, 301] on span "Print" at bounding box center [444, 300] width 18 height 10
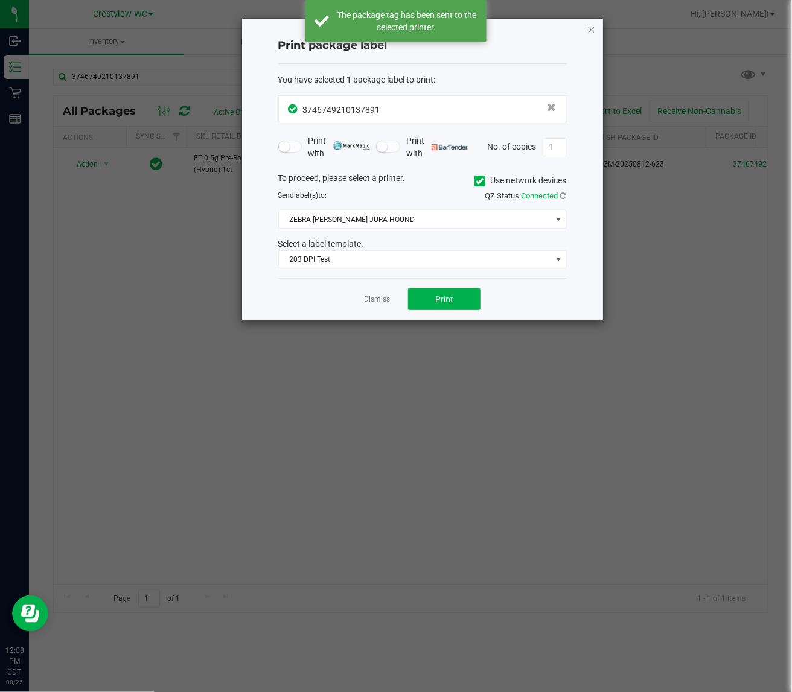
click at [594, 29] on icon "button" at bounding box center [591, 29] width 8 height 14
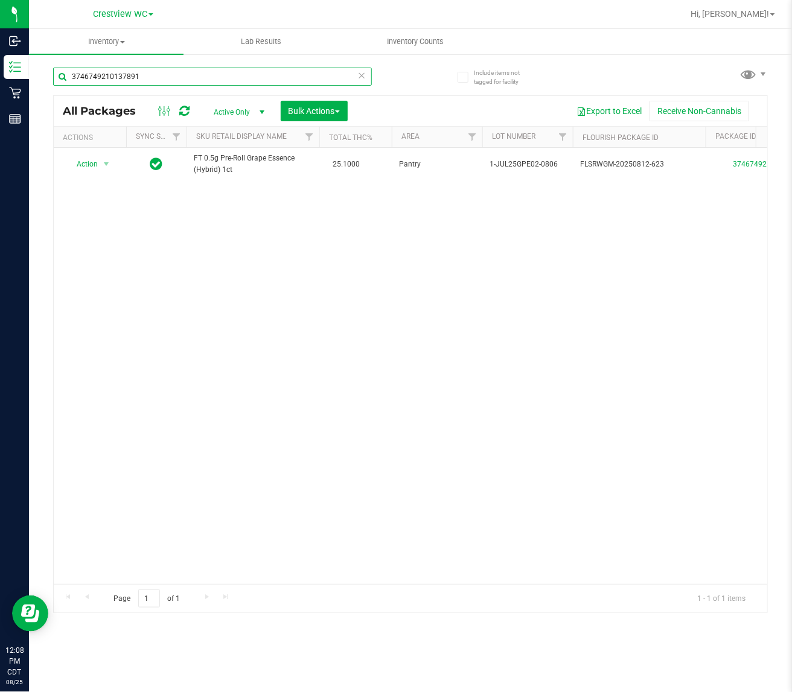
click at [215, 71] on input "3746749210137891" at bounding box center [212, 77] width 319 height 18
click at [257, 65] on div "3322806260861246" at bounding box center [231, 76] width 357 height 39
click at [257, 71] on input "3322806260861246" at bounding box center [212, 77] width 319 height 18
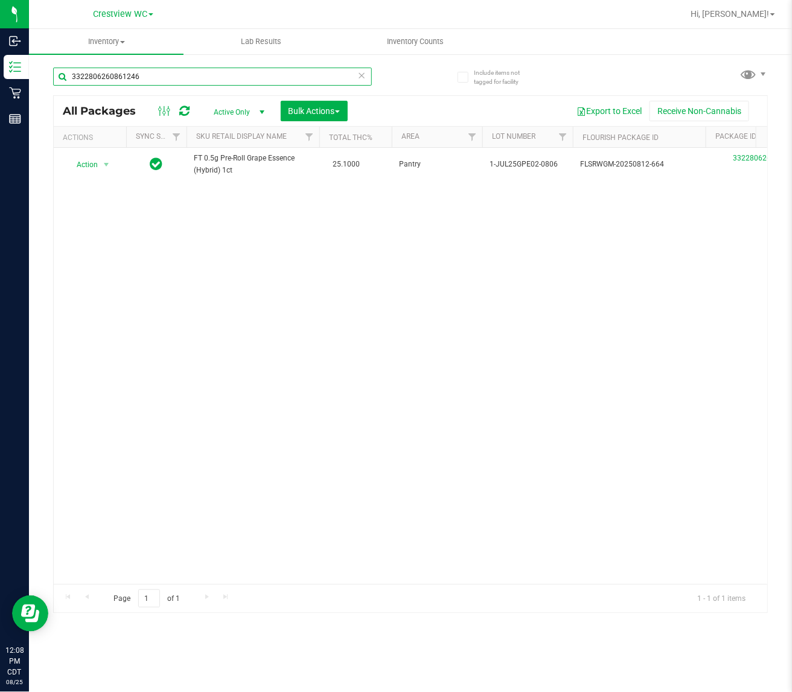
click at [257, 71] on input "3322806260861246" at bounding box center [212, 77] width 319 height 18
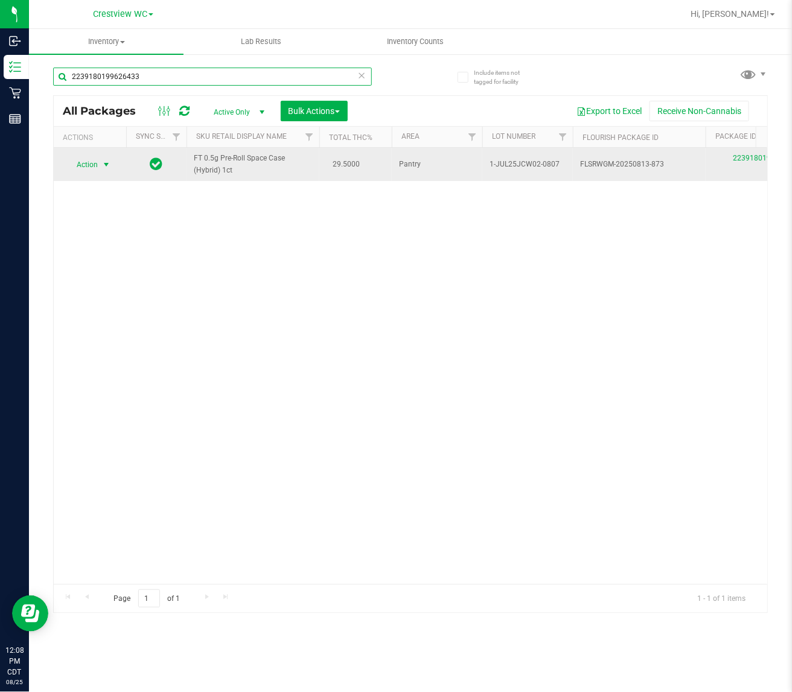
type input "2239180199626433"
click at [95, 167] on span "Action" at bounding box center [82, 164] width 33 height 17
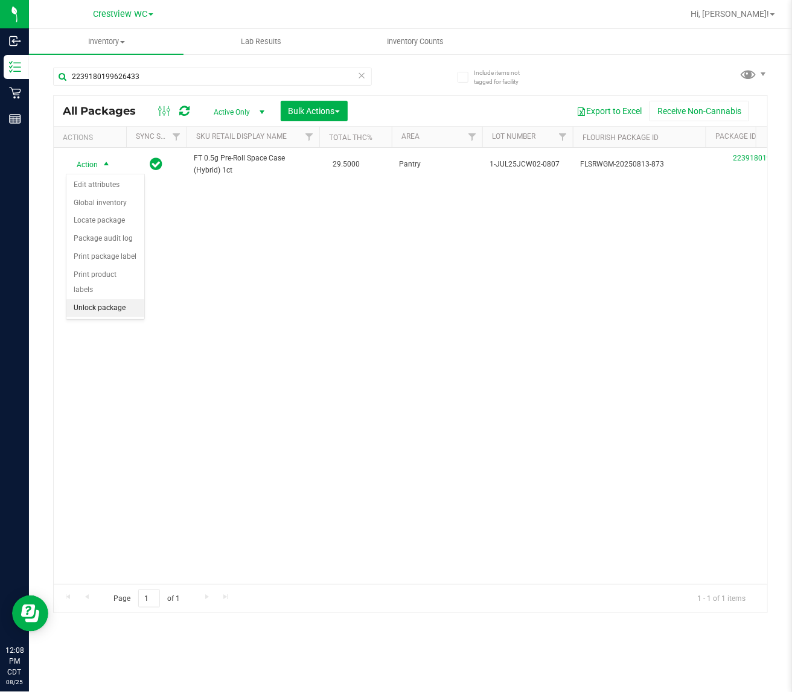
click at [112, 299] on li "Unlock package" at bounding box center [105, 308] width 78 height 18
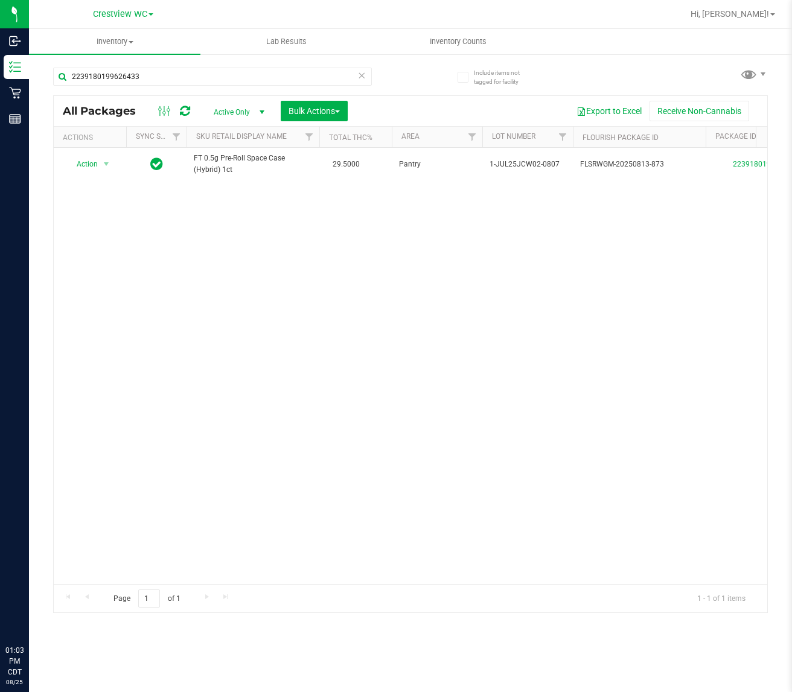
click at [188, 74] on input "2239180199626433" at bounding box center [212, 77] width 319 height 18
click at [328, 406] on div "Action Action Create package Edit attributes Global inventory Locate package Lo…" at bounding box center [410, 366] width 713 height 436
click at [760, 14] on span "Hi, [PERSON_NAME]!" at bounding box center [729, 14] width 78 height 10
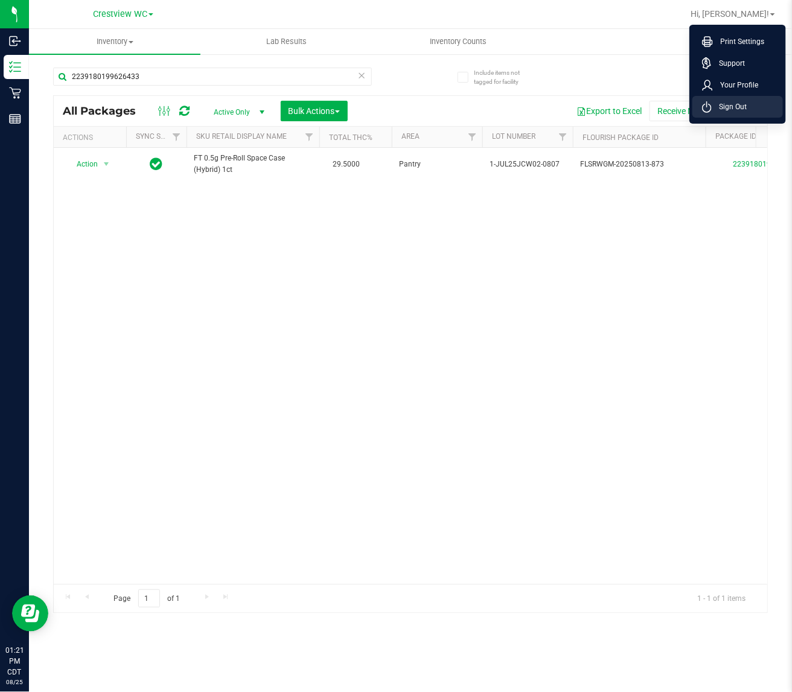
click at [728, 110] on span "Sign Out" at bounding box center [729, 107] width 35 height 12
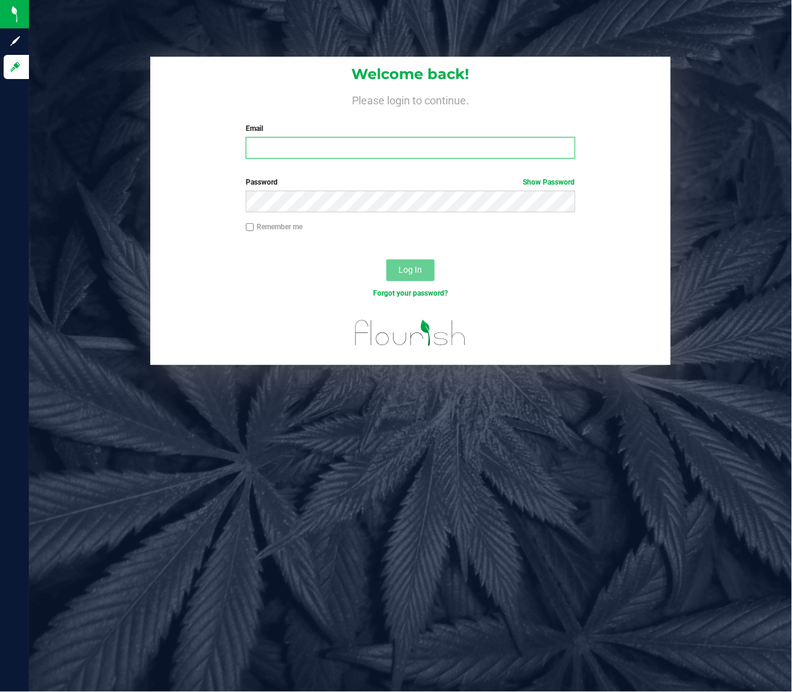
click at [345, 145] on input "Email" at bounding box center [410, 148] width 329 height 22
click at [330, 148] on input "lallen@liveparalell.com" at bounding box center [410, 148] width 329 height 22
type input "lallen@liveparallel.com"
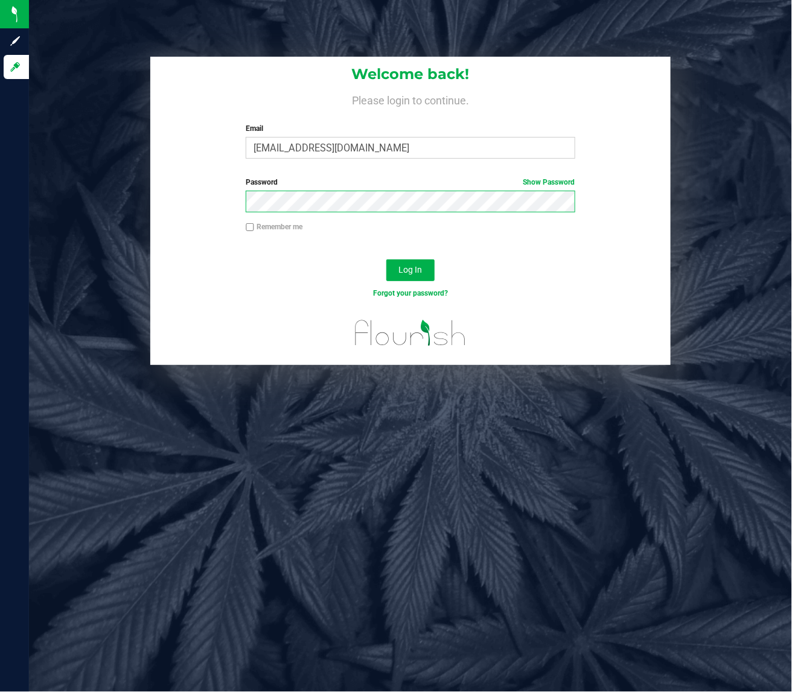
click at [386, 260] on button "Log In" at bounding box center [410, 271] width 48 height 22
